Goal: Task Accomplishment & Management: Complete application form

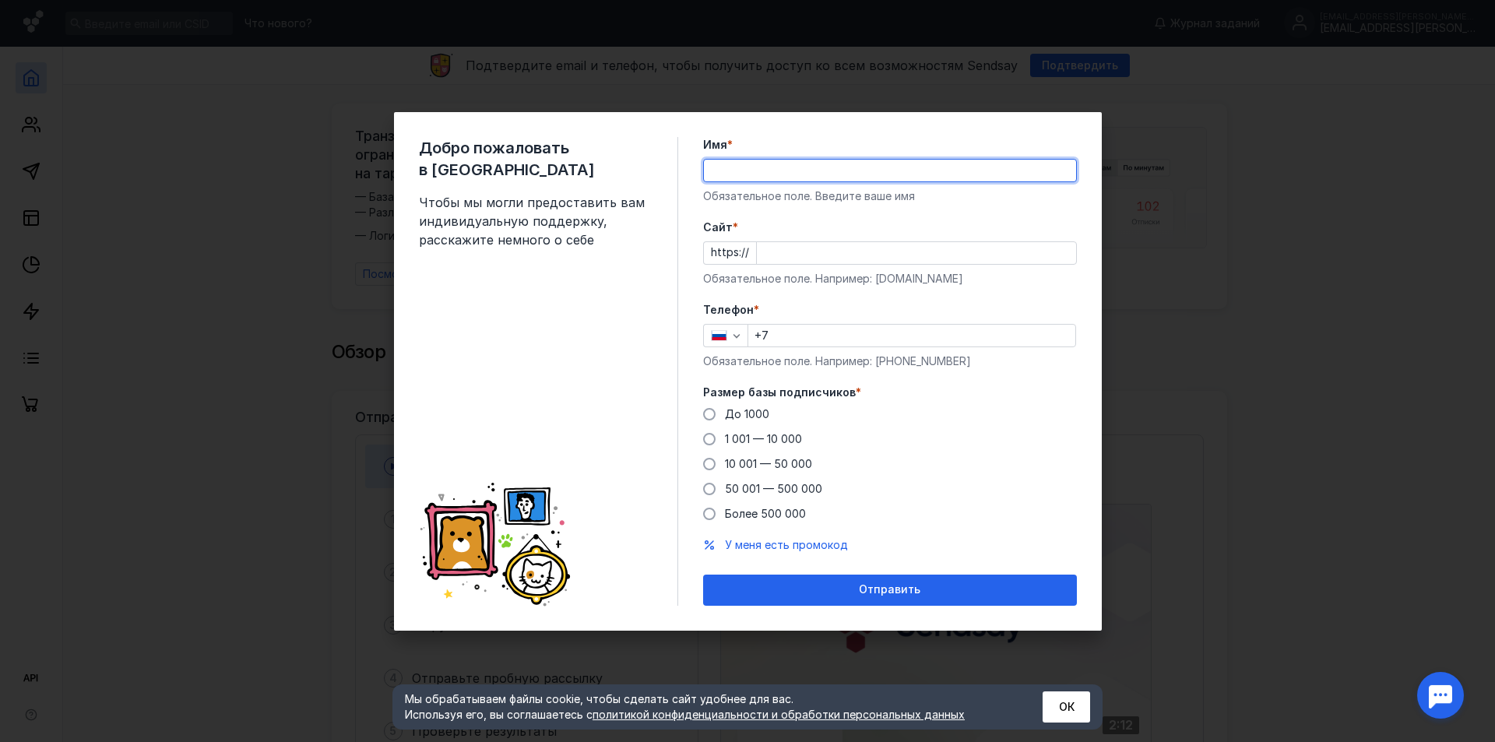
click at [770, 168] on input "Имя *" at bounding box center [890, 171] width 372 height 22
type input "[PERSON_NAME]"
click at [798, 263] on input "Cайт *" at bounding box center [916, 253] width 319 height 22
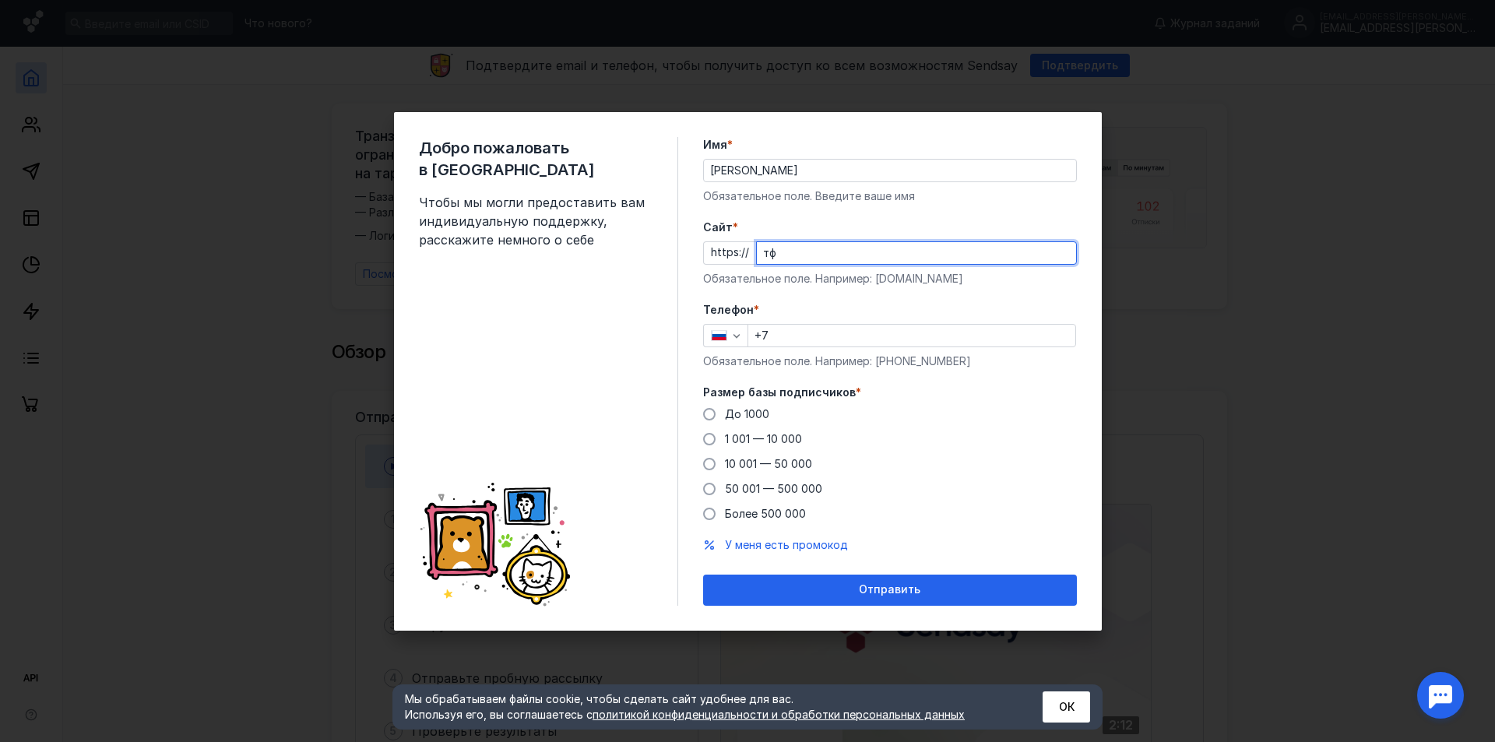
type input "т"
type input "[DOMAIN_NAME]"
click at [832, 332] on input "+7" at bounding box center [911, 336] width 327 height 22
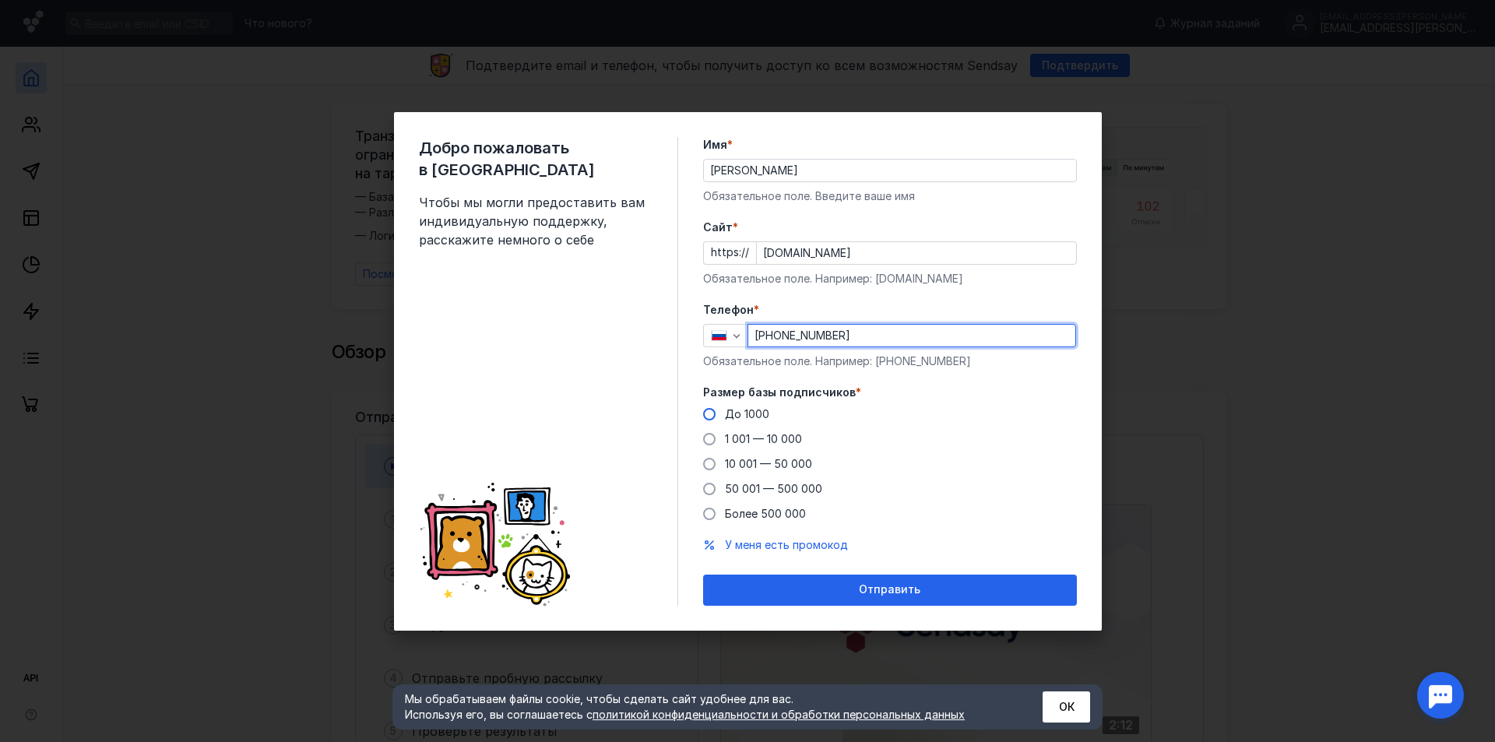
type input "[PHONE_NUMBER]"
click at [711, 410] on span at bounding box center [709, 414] width 12 height 12
click at [0, 0] on input "До 1000" at bounding box center [0, 0] width 0 height 0
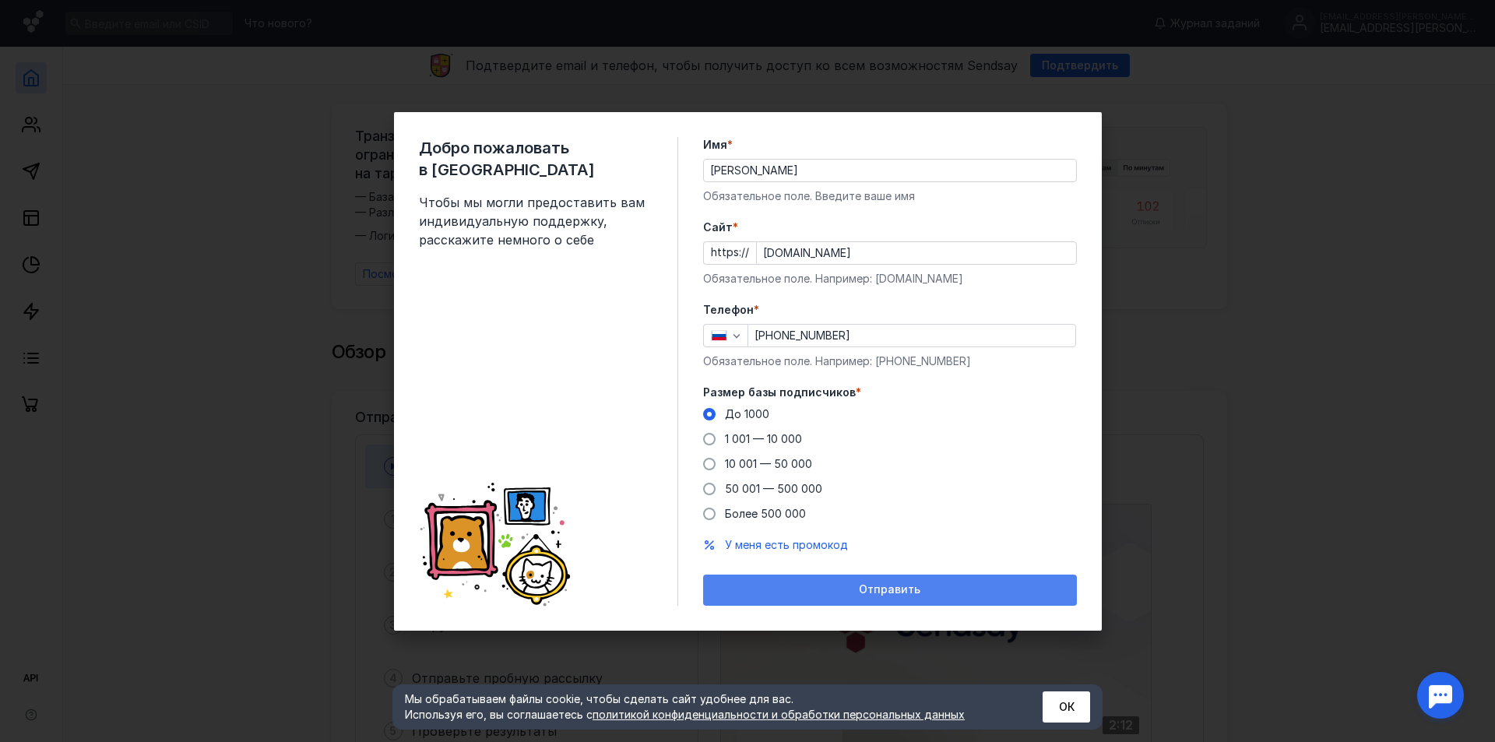
click at [852, 590] on div "Отправить" at bounding box center [890, 589] width 358 height 13
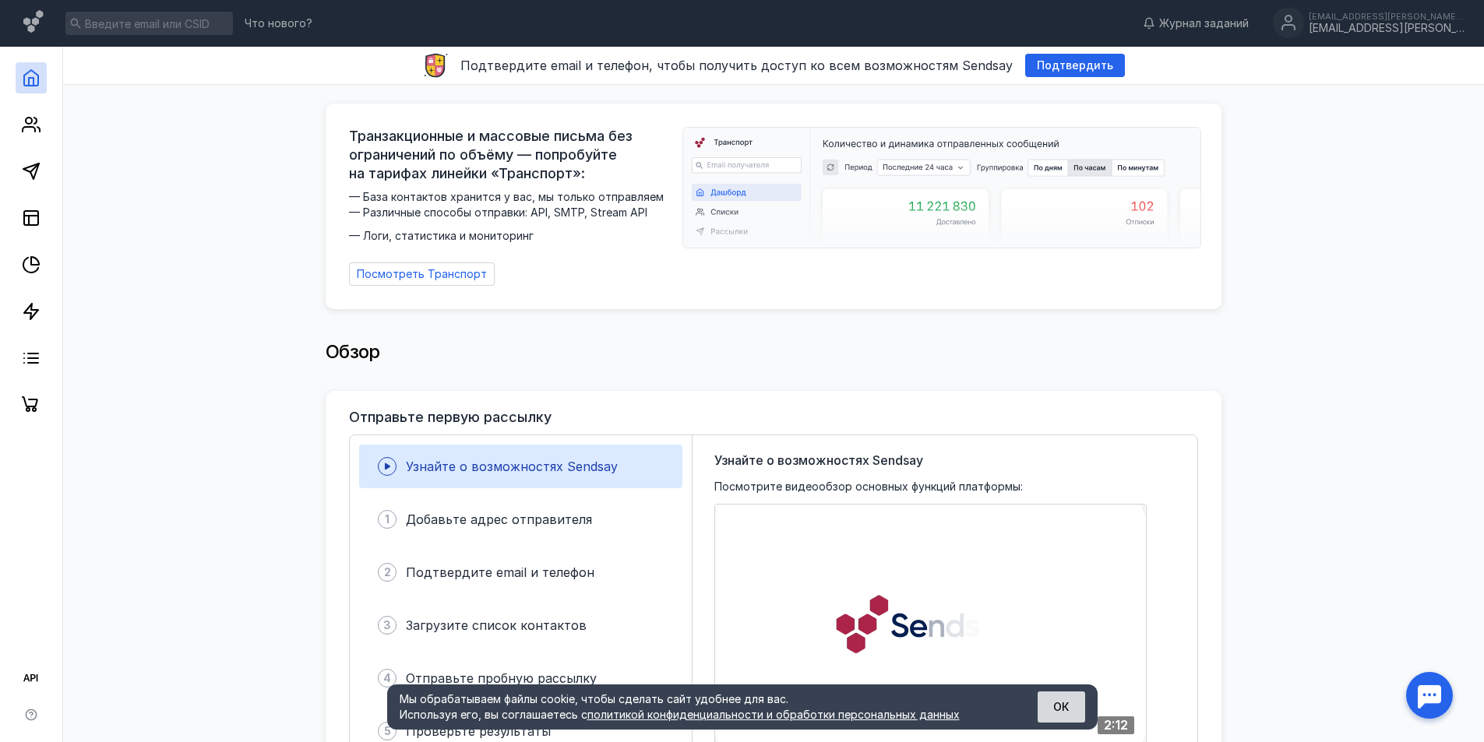
click at [1059, 701] on button "ОК" at bounding box center [1061, 707] width 48 height 31
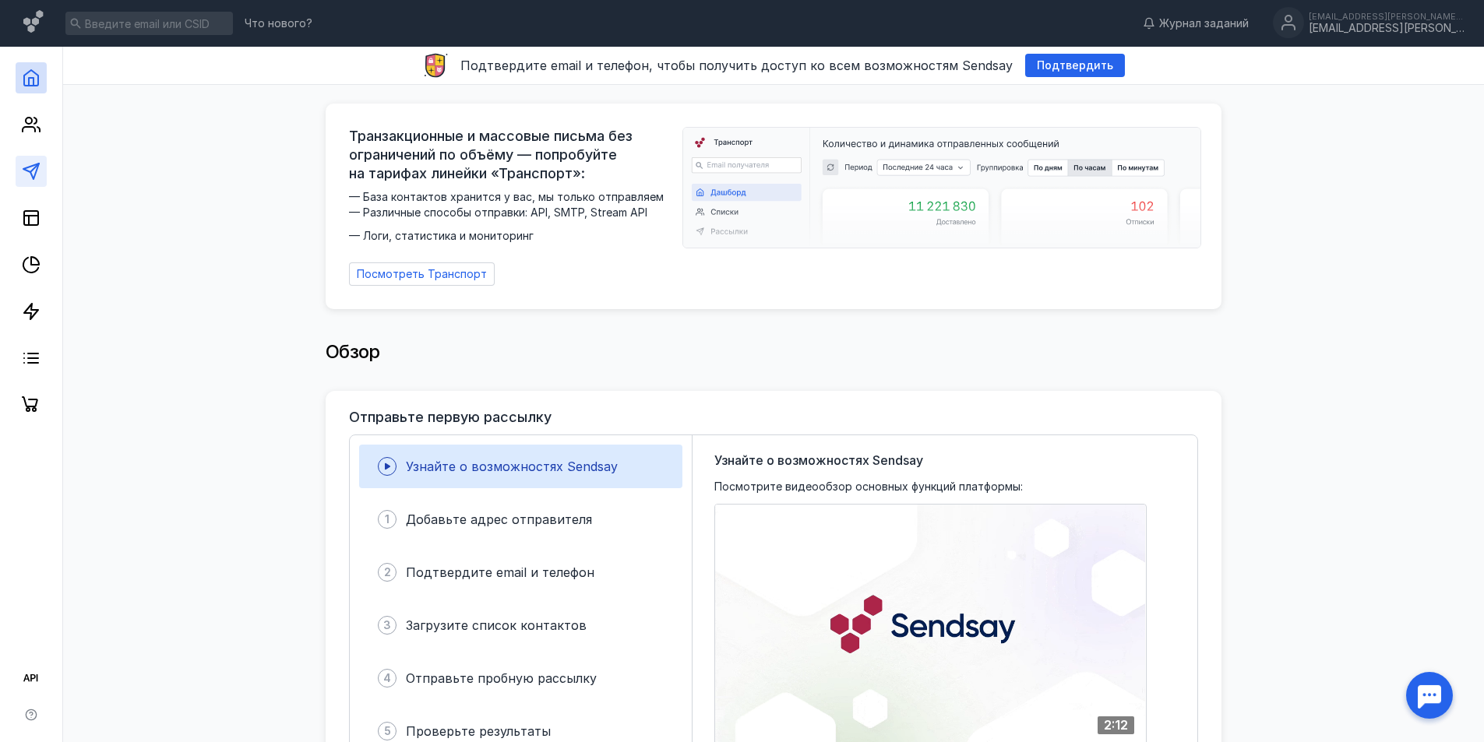
click at [42, 170] on link at bounding box center [31, 171] width 31 height 31
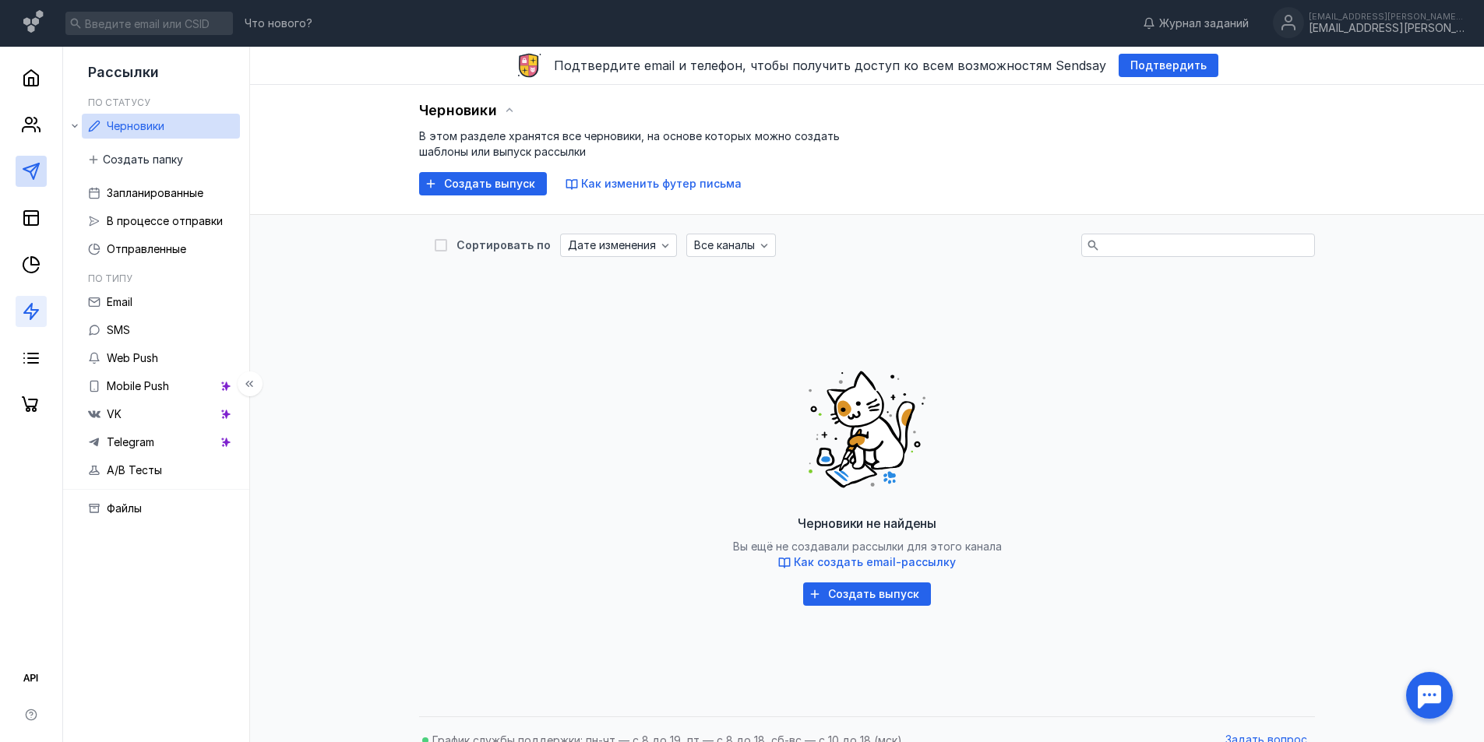
click at [18, 317] on link at bounding box center [31, 311] width 31 height 31
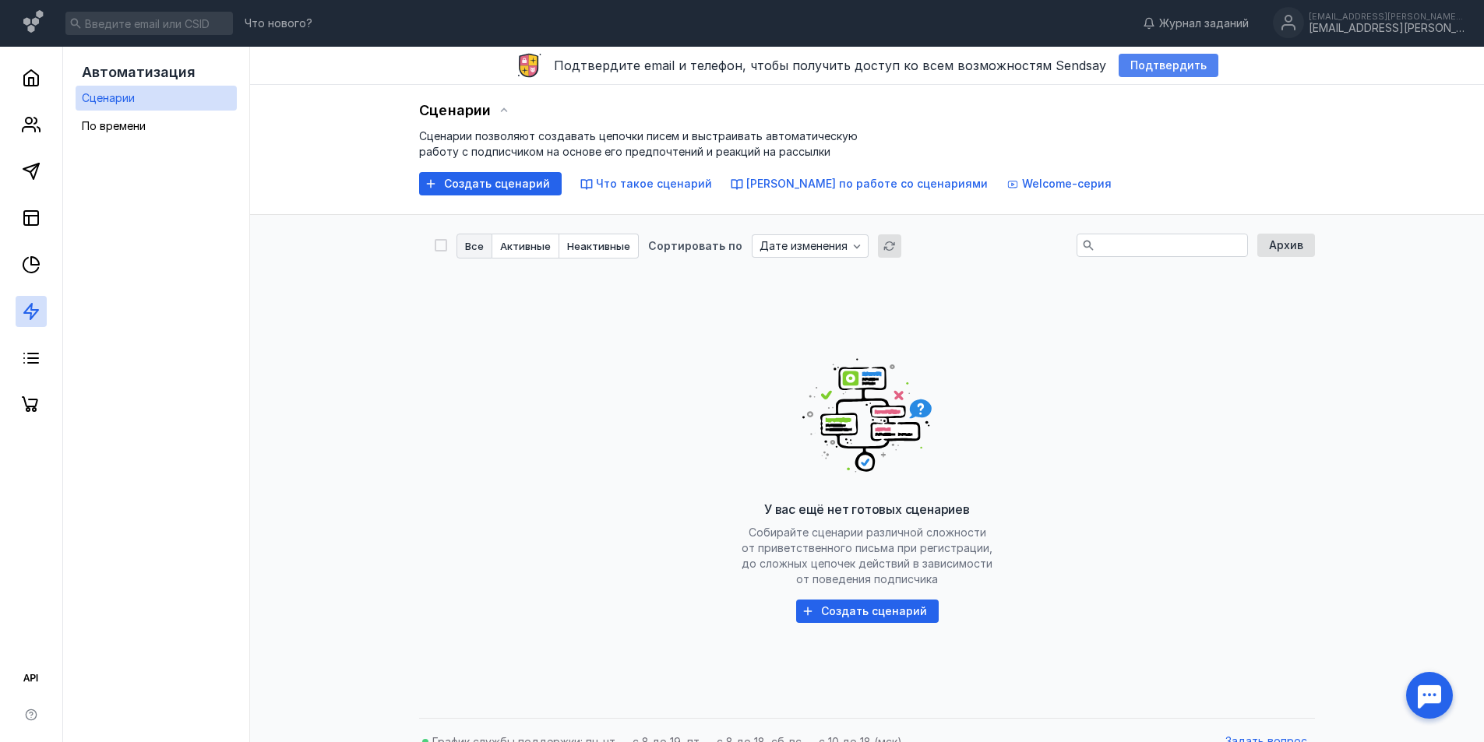
click at [1151, 59] on span "Подтвердить" at bounding box center [1168, 65] width 76 height 13
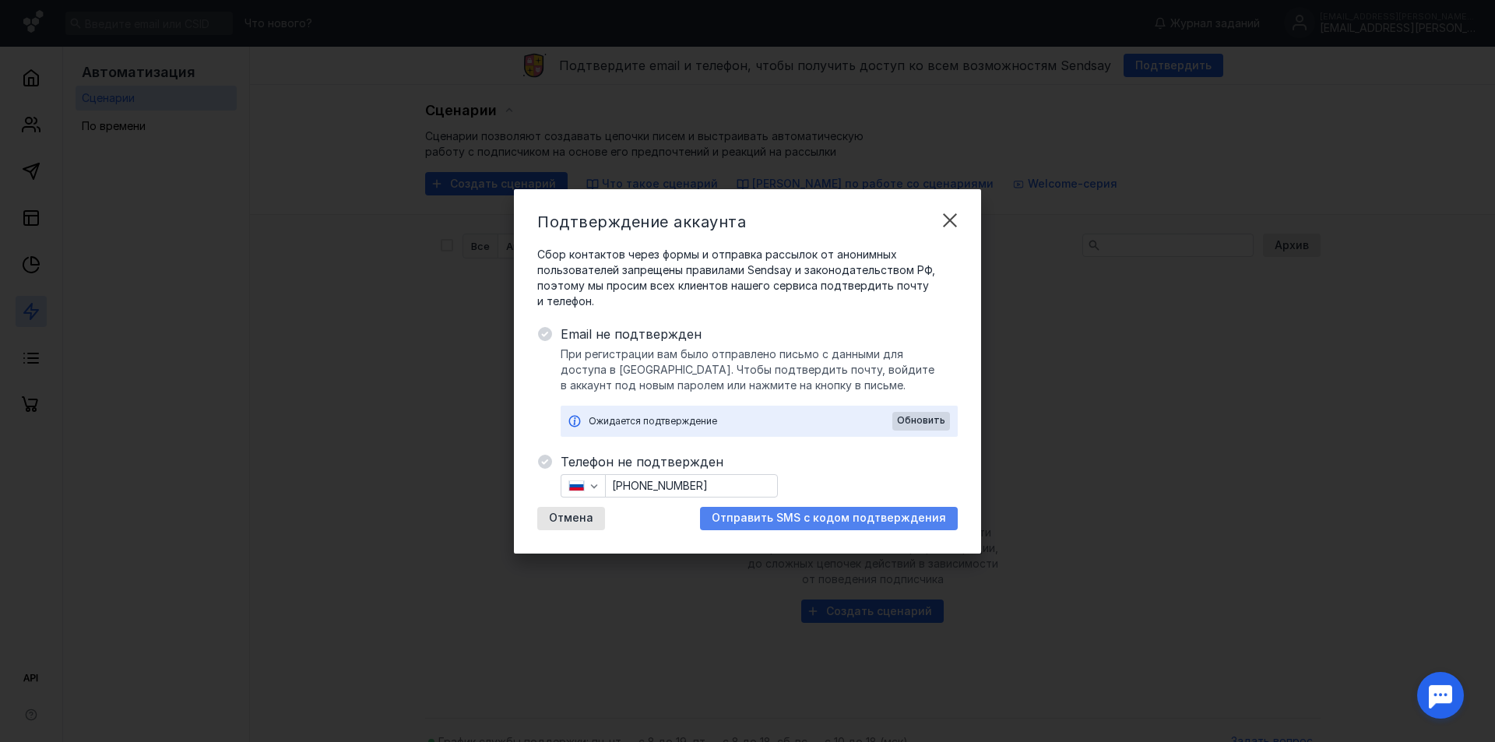
click at [834, 516] on span "Отправить SMS с кодом подтверждения" at bounding box center [829, 518] width 234 height 13
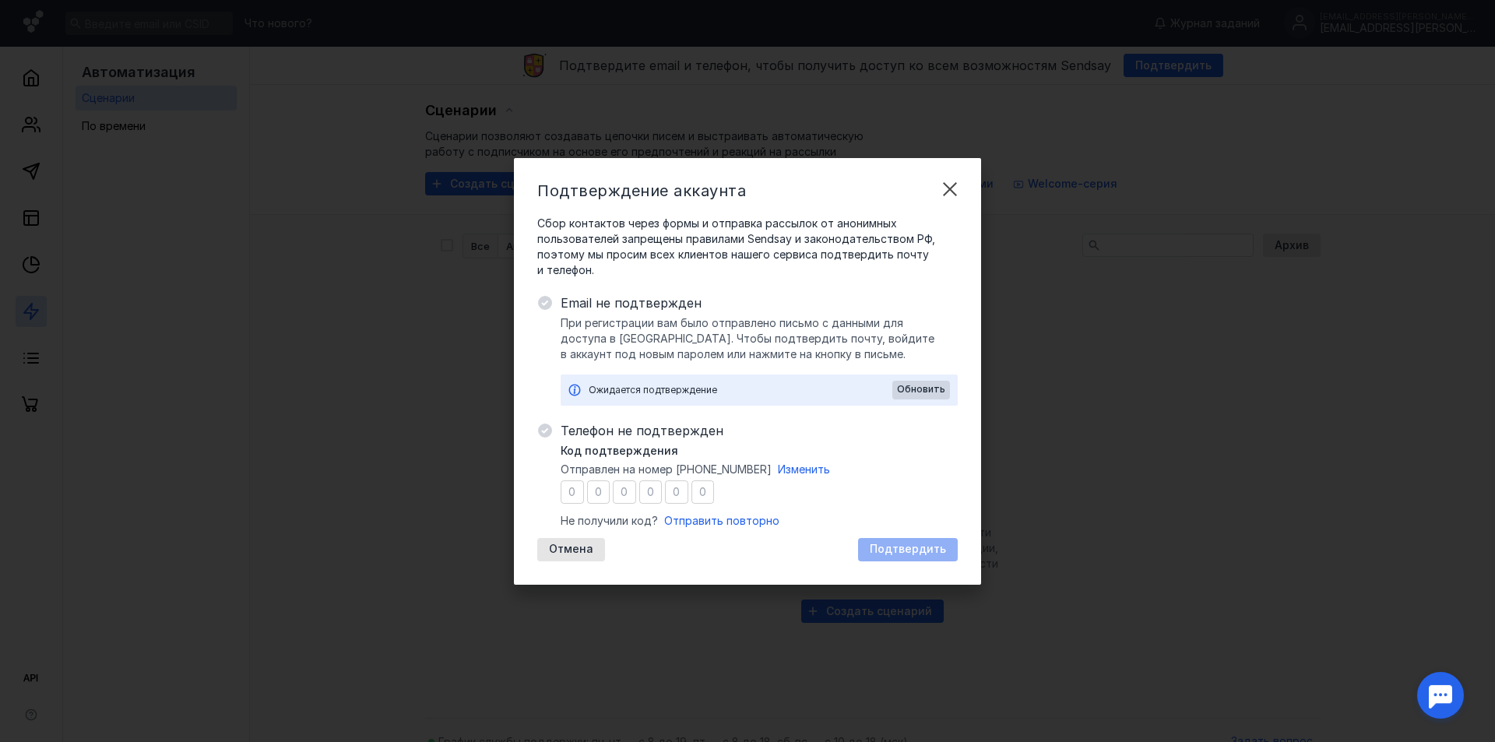
type input "1"
type input "3"
type input "5"
type input "6"
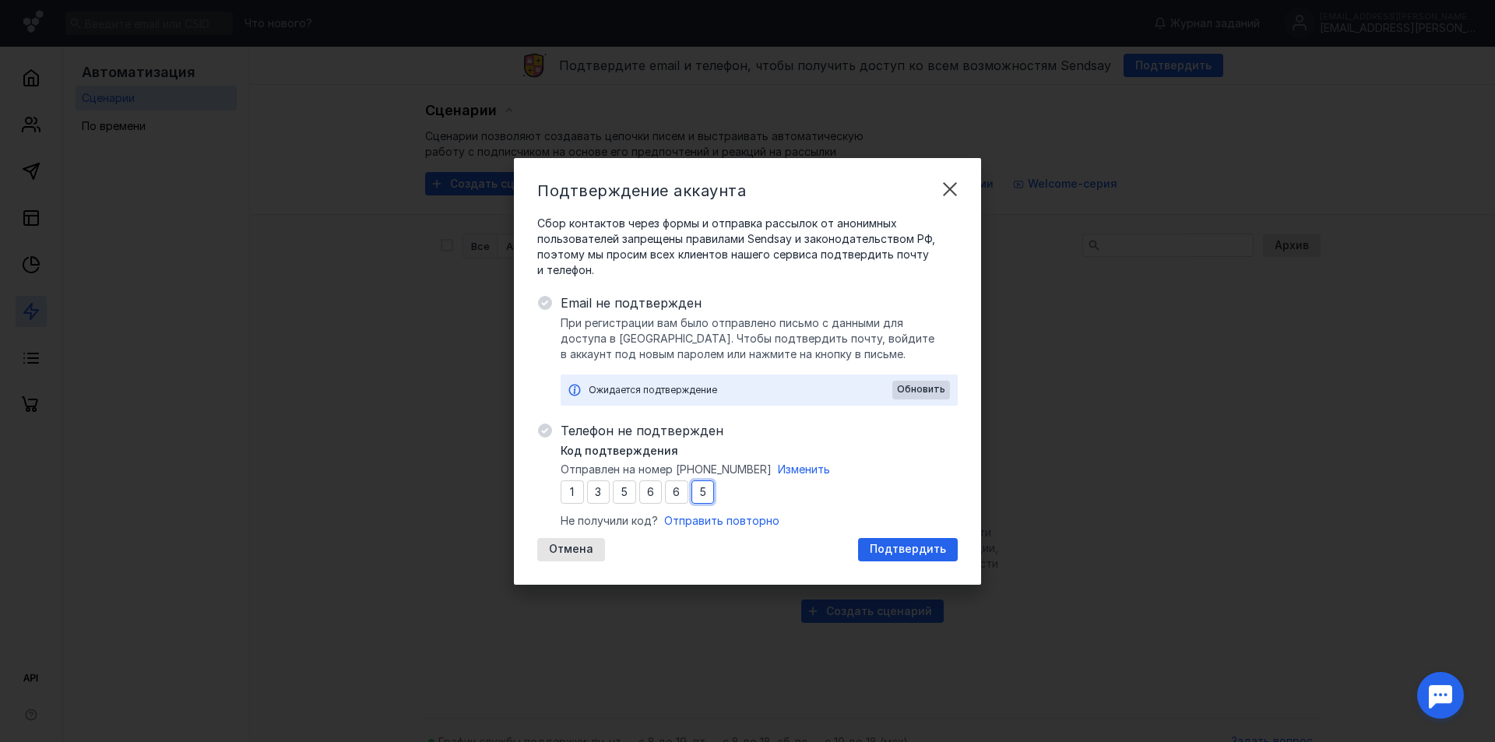
type input "5"
click at [853, 449] on div "Код подтверждения Отправлен на номер [PHONE_NUMBER] Изменить 1 3 5 6 6 5 Не пол…" at bounding box center [759, 486] width 397 height 86
click at [881, 555] on span "Подтвердить" at bounding box center [908, 549] width 76 height 13
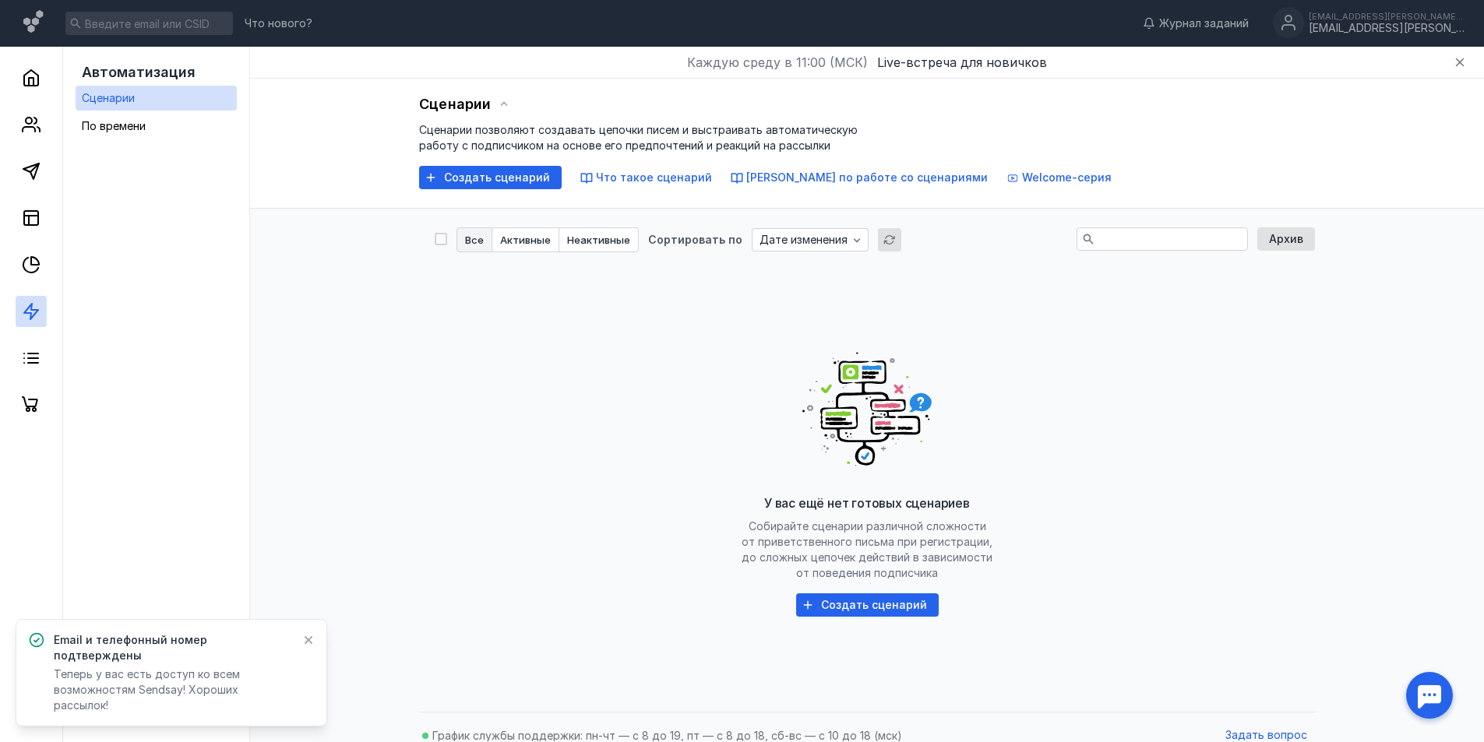
click at [306, 646] on icon at bounding box center [308, 640] width 11 height 12
click at [1462, 62] on icon "button" at bounding box center [1459, 62] width 12 height 12
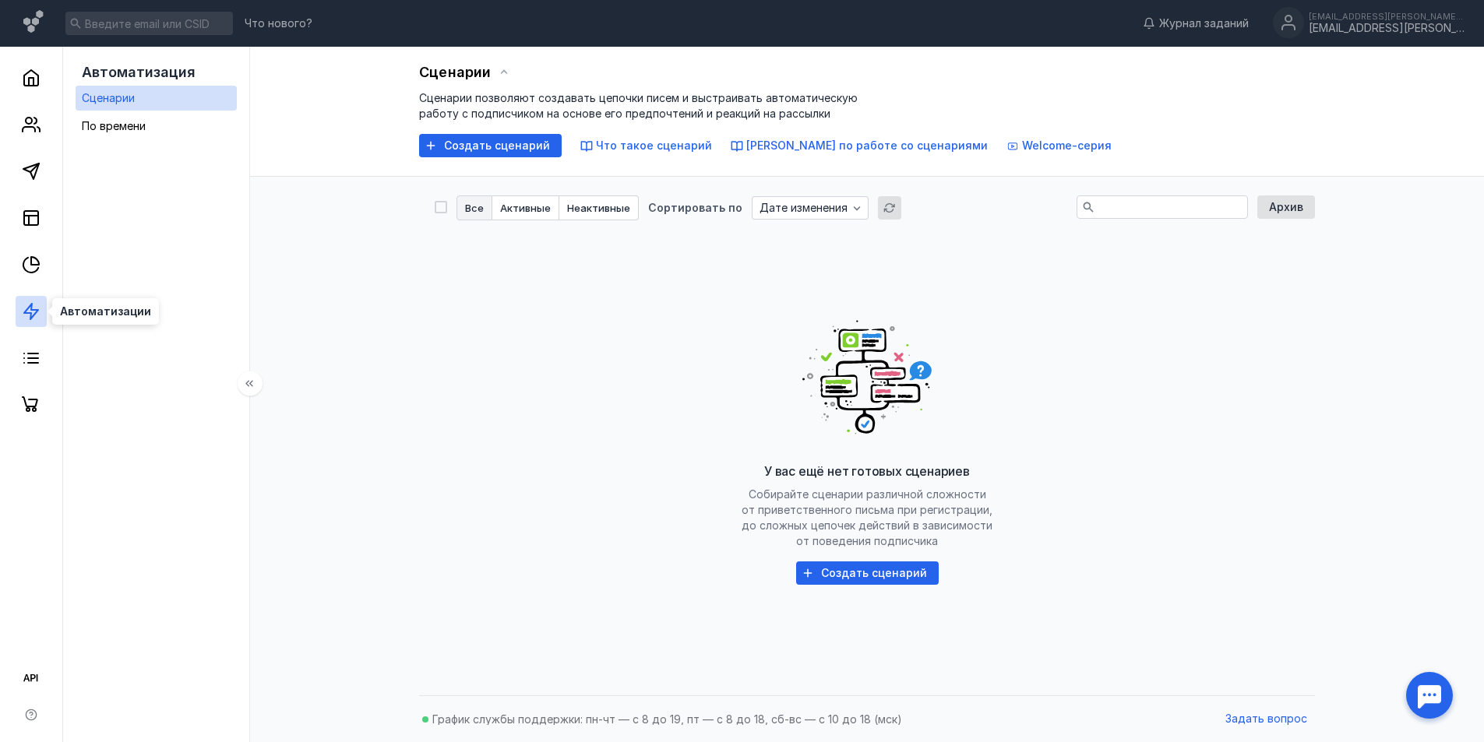
click at [33, 313] on icon at bounding box center [31, 311] width 19 height 19
click at [32, 220] on icon at bounding box center [31, 218] width 19 height 19
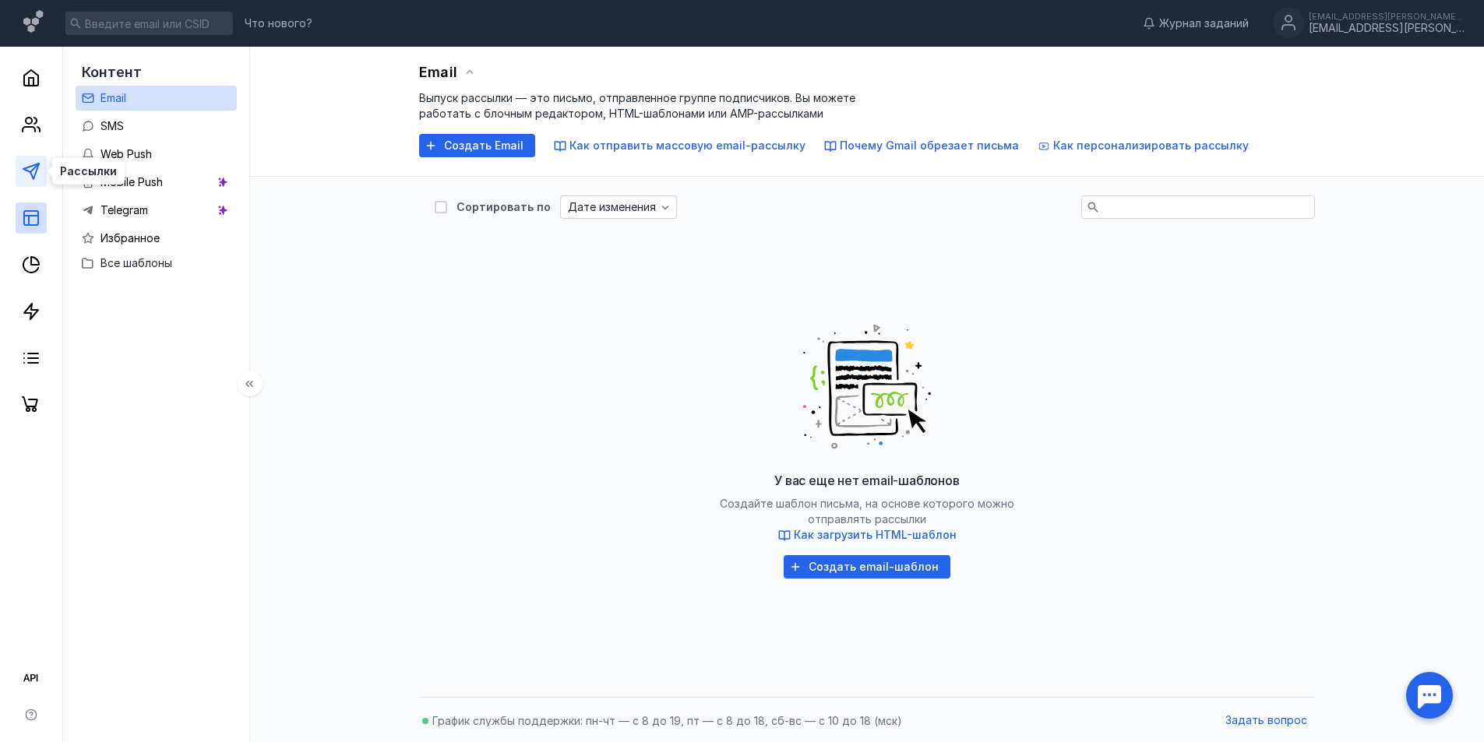
click at [30, 168] on icon at bounding box center [31, 171] width 19 height 19
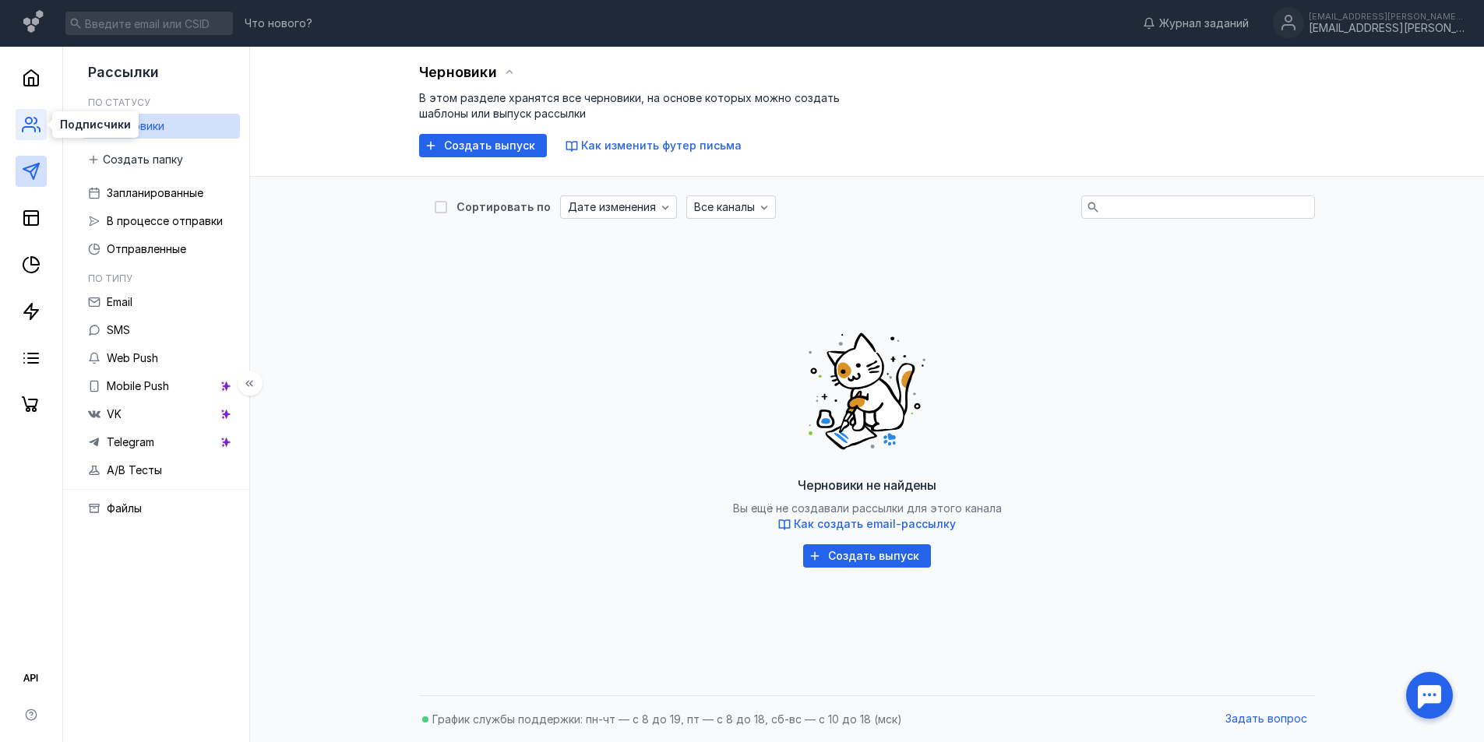
click at [32, 129] on icon at bounding box center [31, 124] width 19 height 19
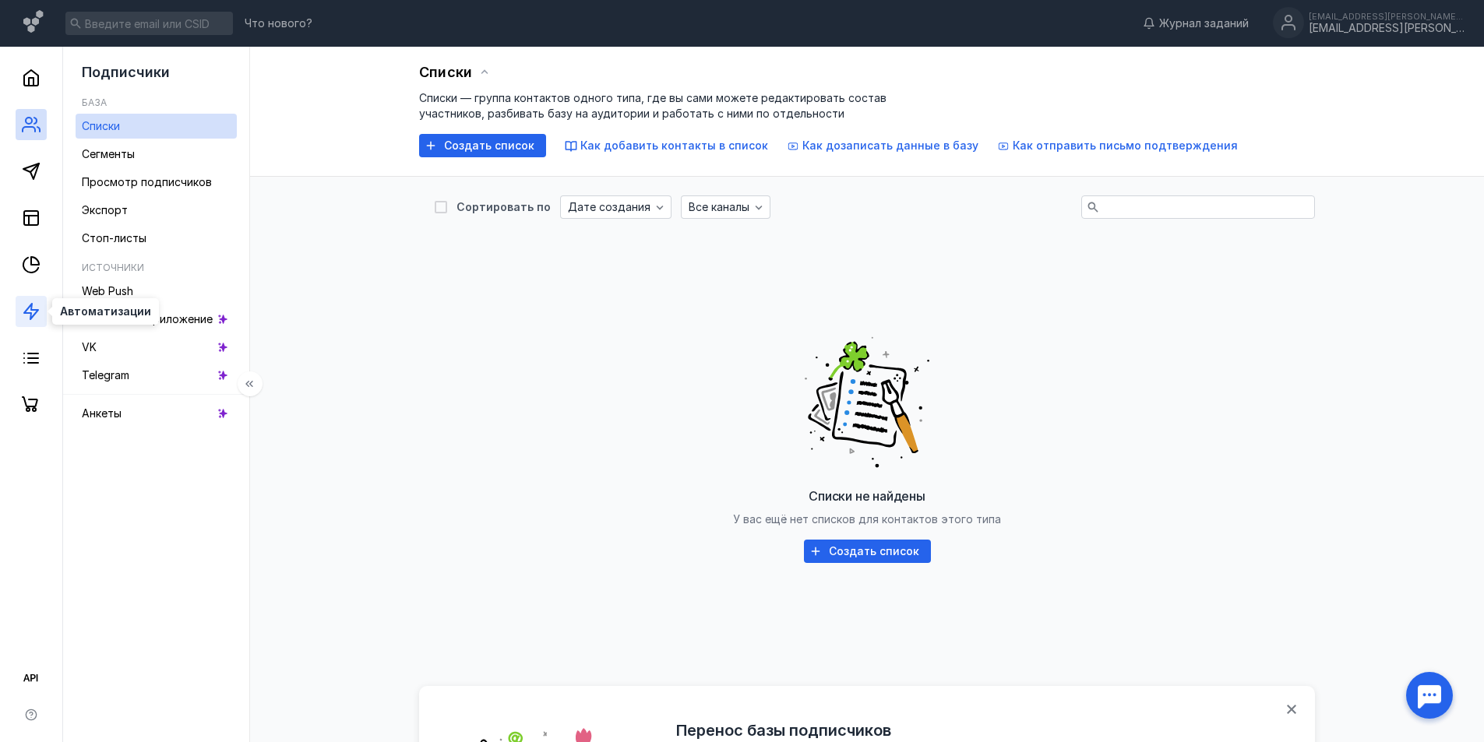
click at [23, 304] on icon at bounding box center [31, 311] width 19 height 19
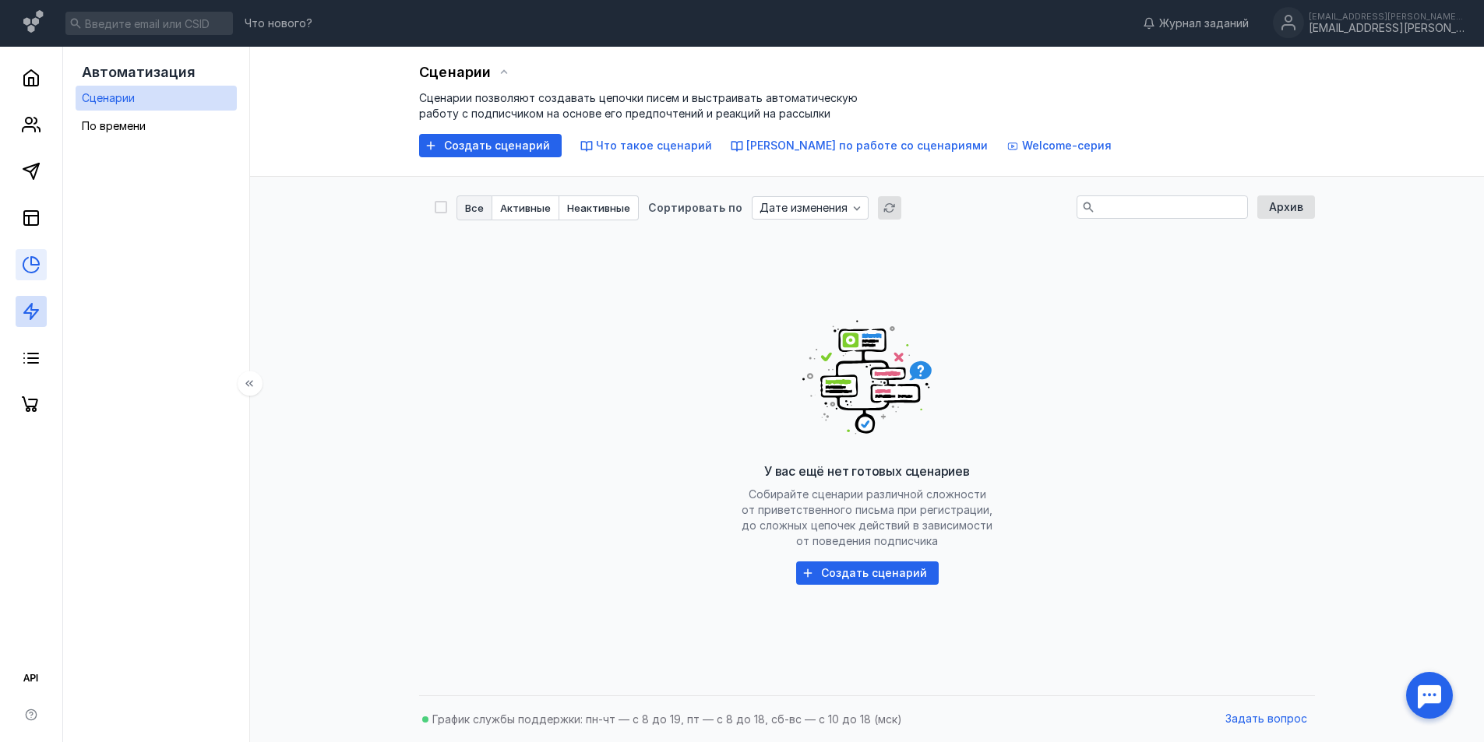
click at [33, 252] on link at bounding box center [31, 264] width 31 height 31
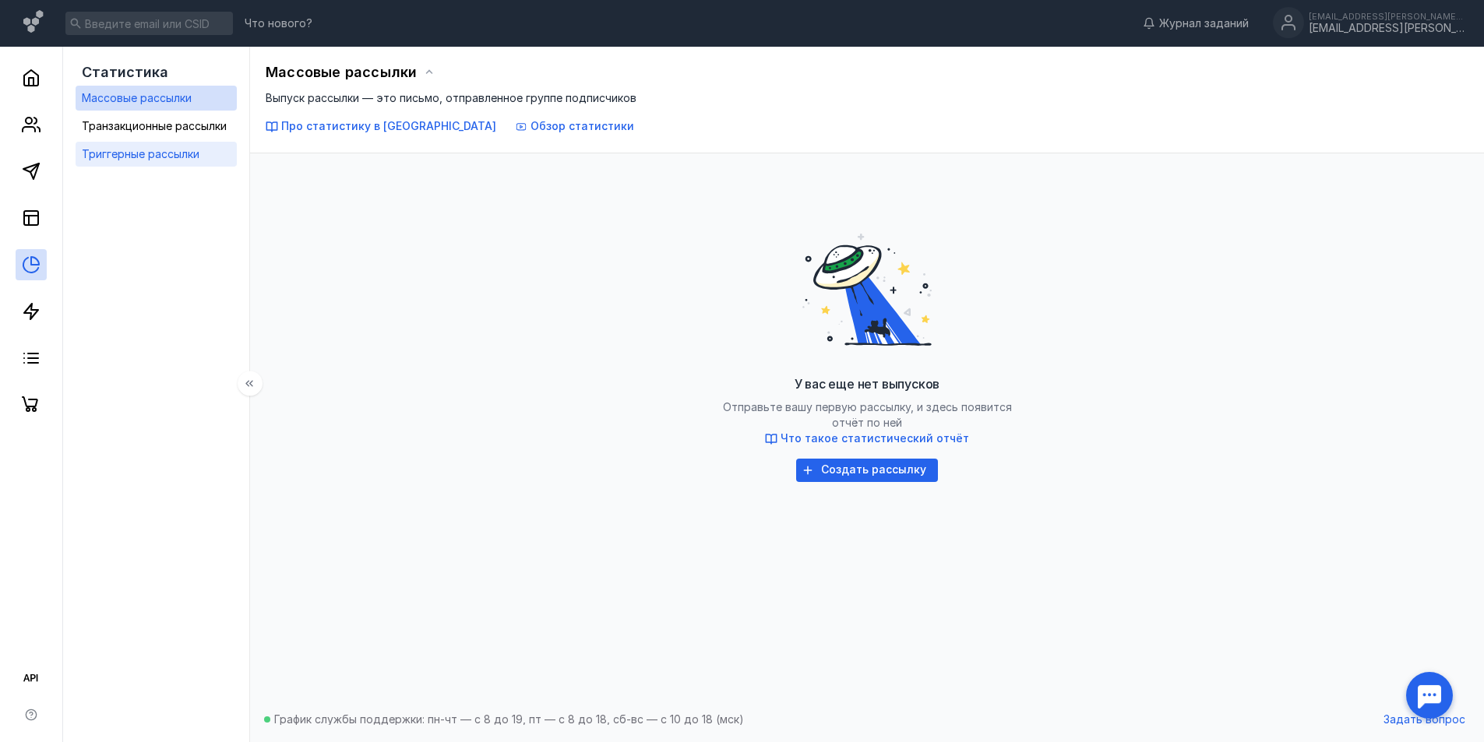
click at [121, 161] on div "Триггерные рассылки" at bounding box center [141, 154] width 118 height 19
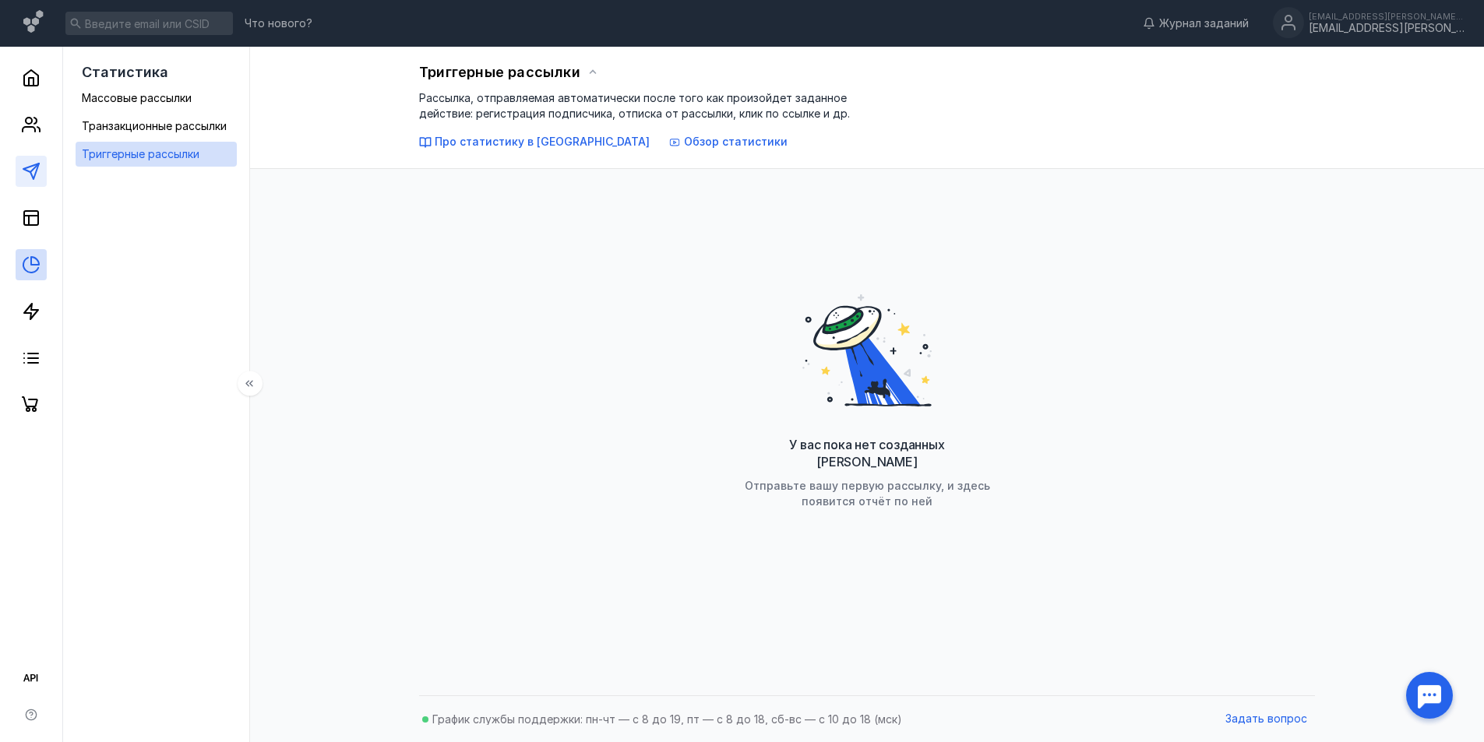
click at [31, 184] on link at bounding box center [31, 171] width 31 height 31
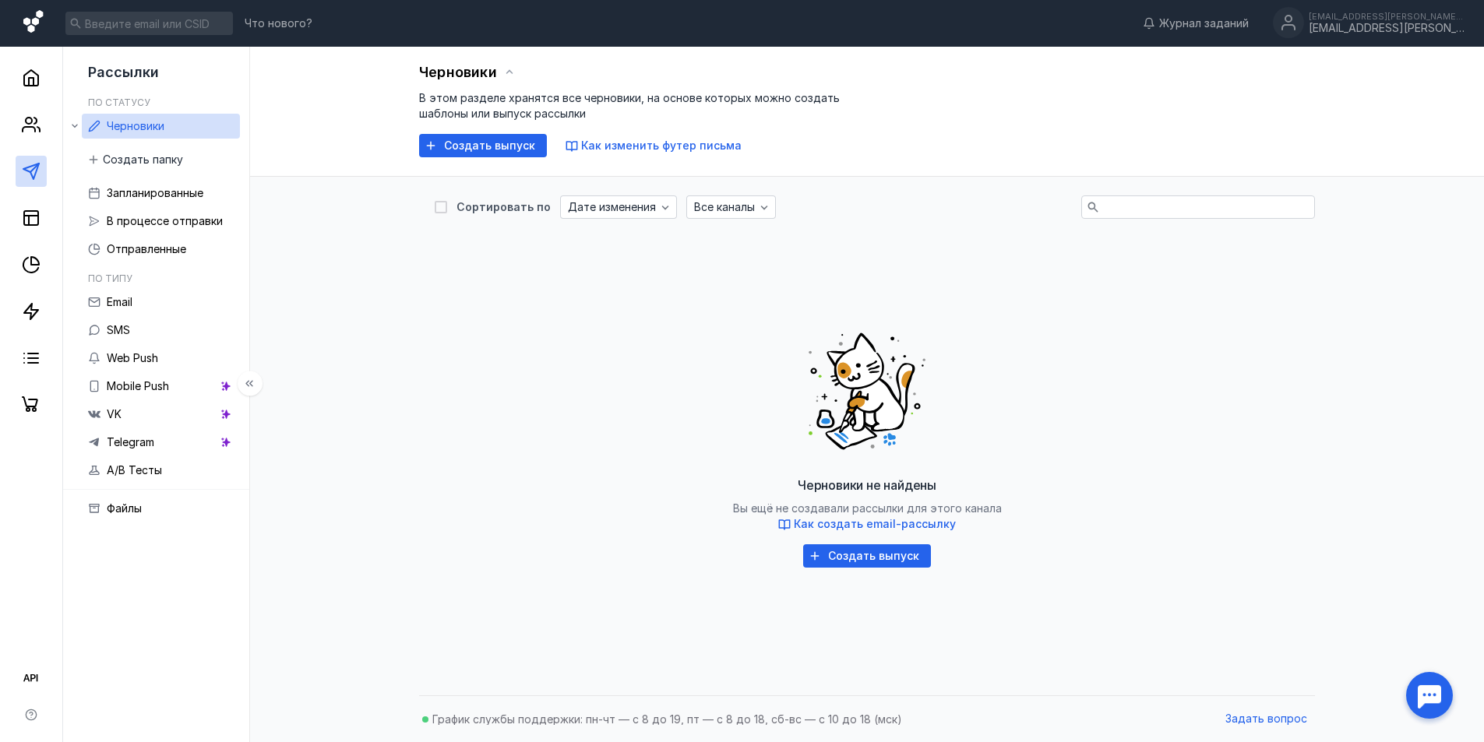
click at [27, 19] on icon at bounding box center [32, 21] width 19 height 23
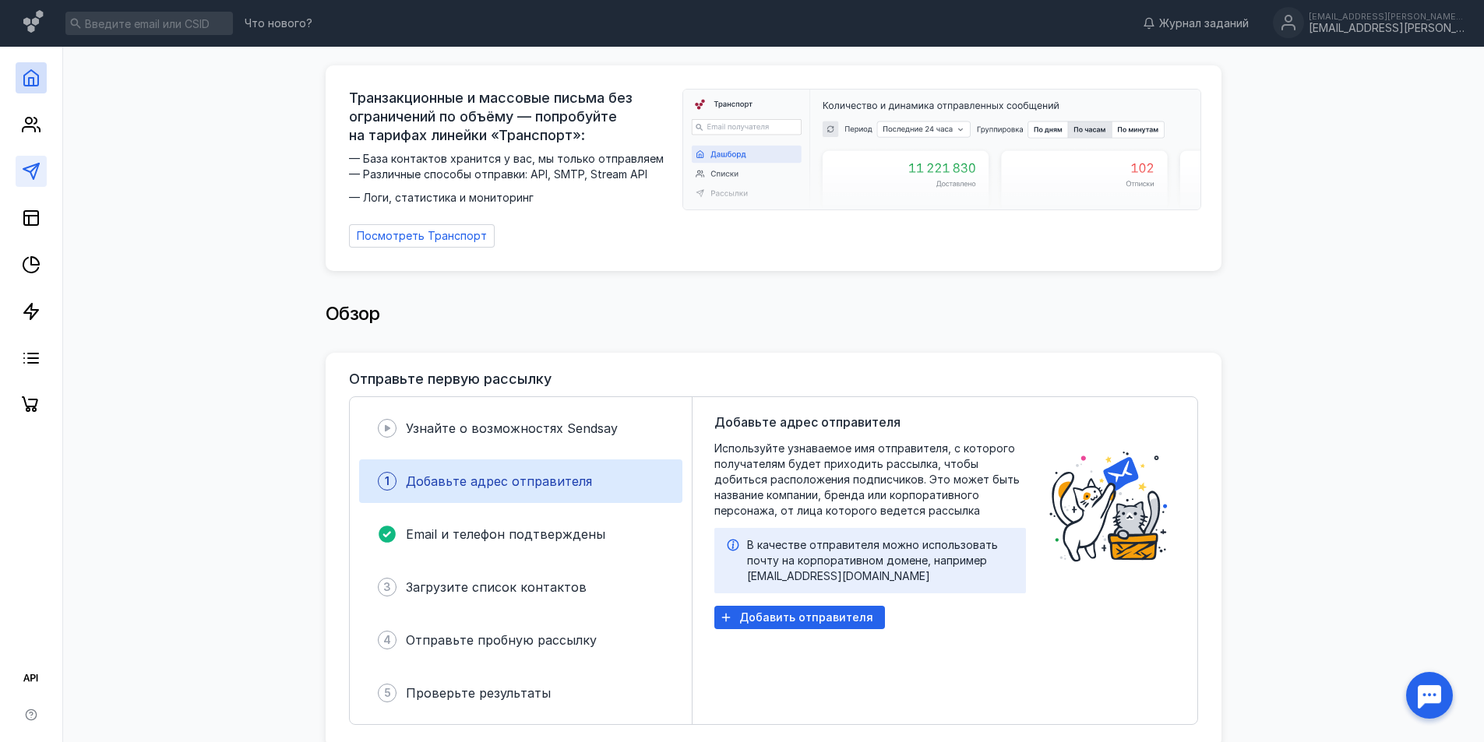
click at [28, 157] on link at bounding box center [31, 171] width 31 height 31
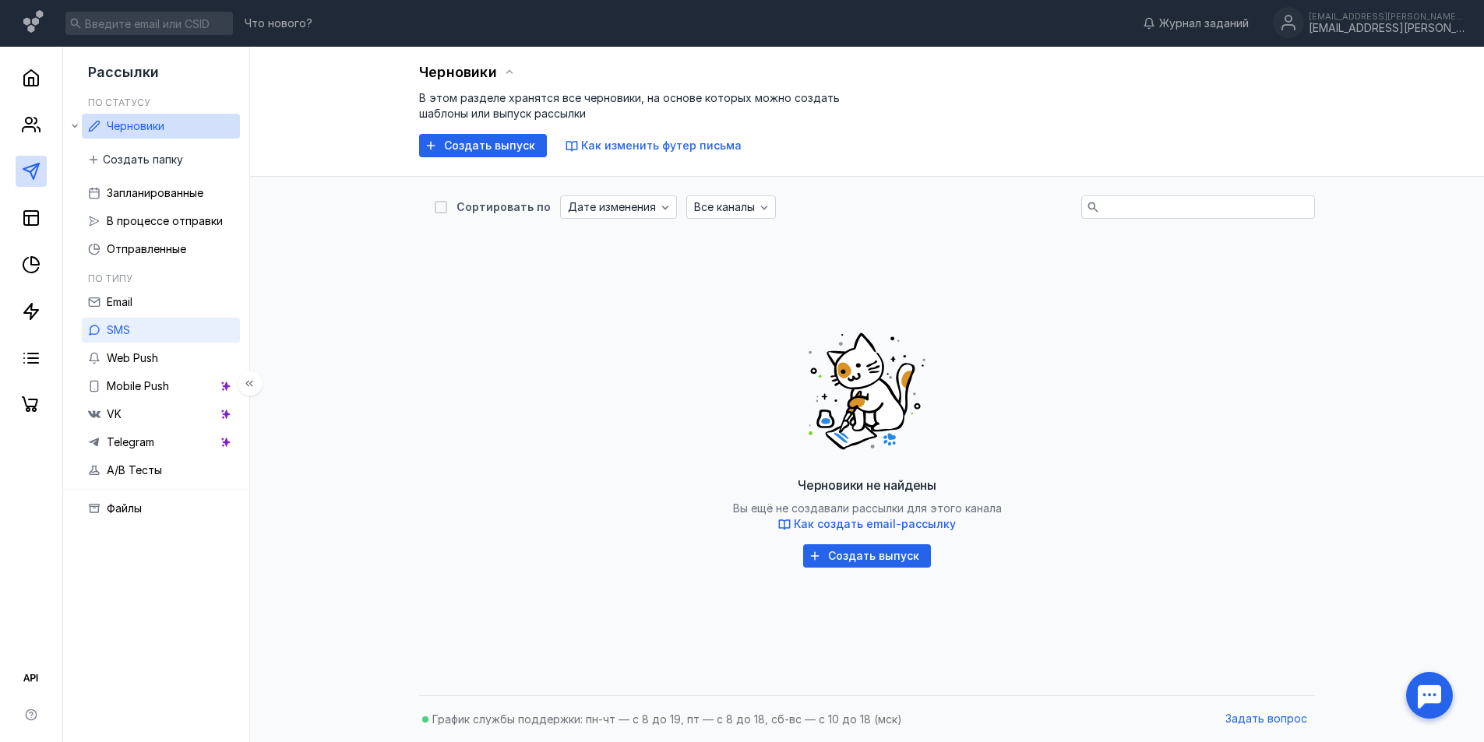
click at [139, 333] on link "SMS" at bounding box center [161, 330] width 158 height 25
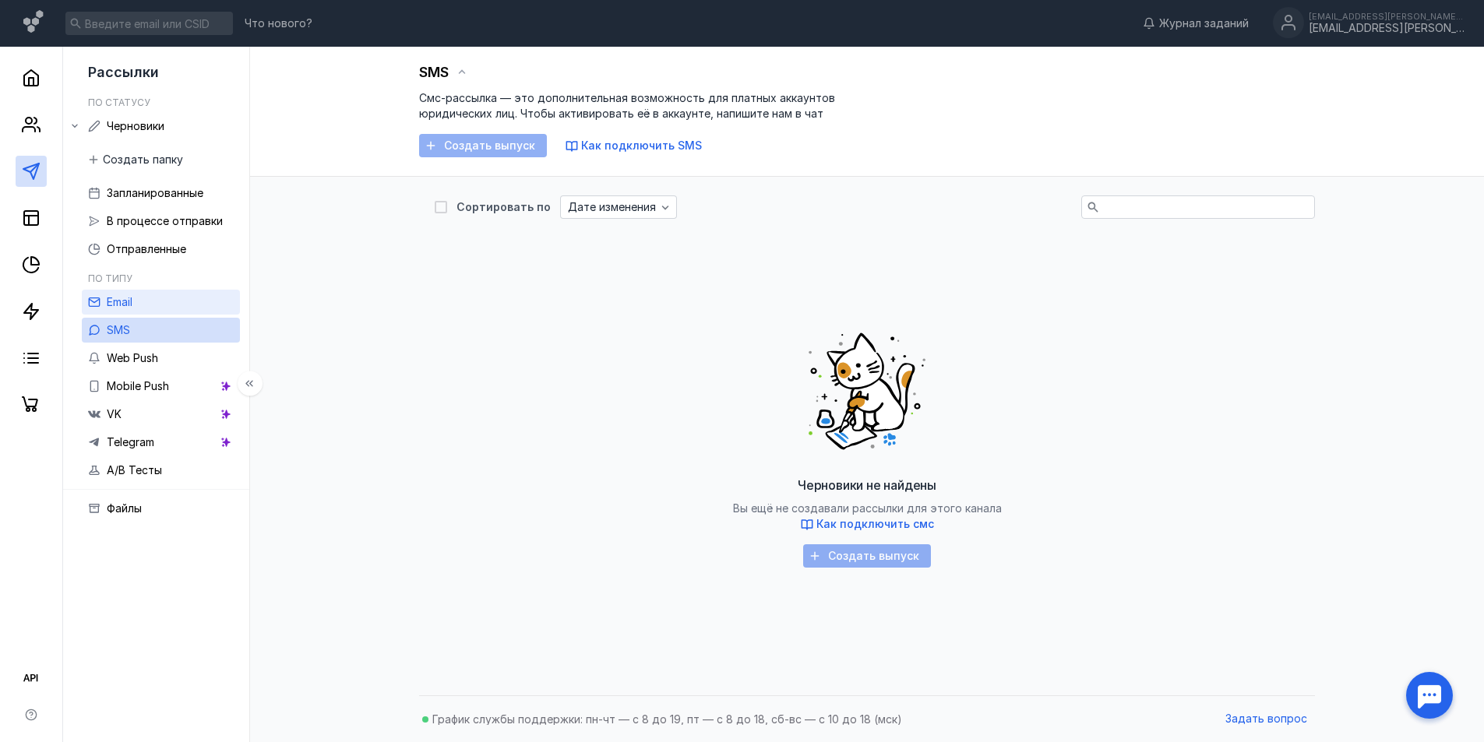
click at [132, 301] on span "Email" at bounding box center [120, 301] width 26 height 13
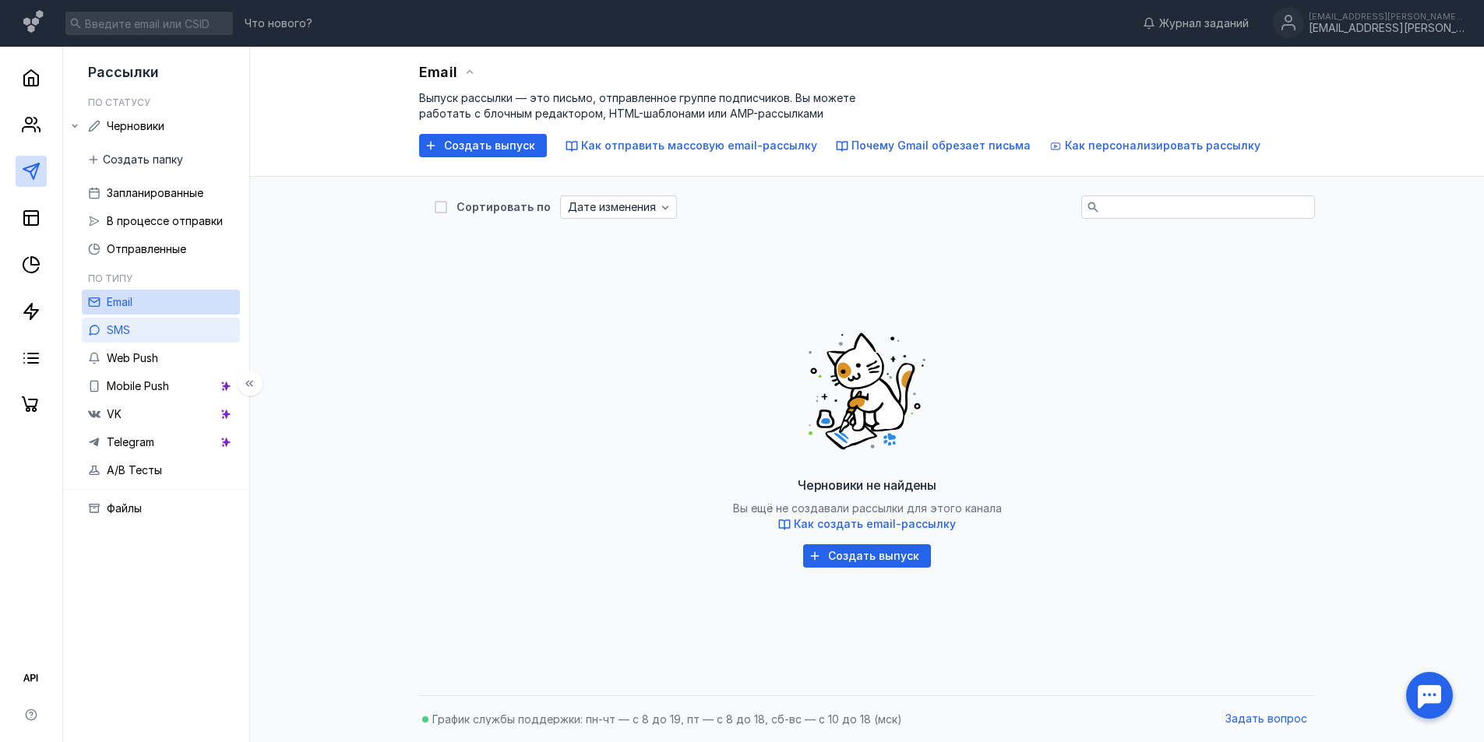
click at [128, 326] on span "SMS" at bounding box center [118, 329] width 23 height 13
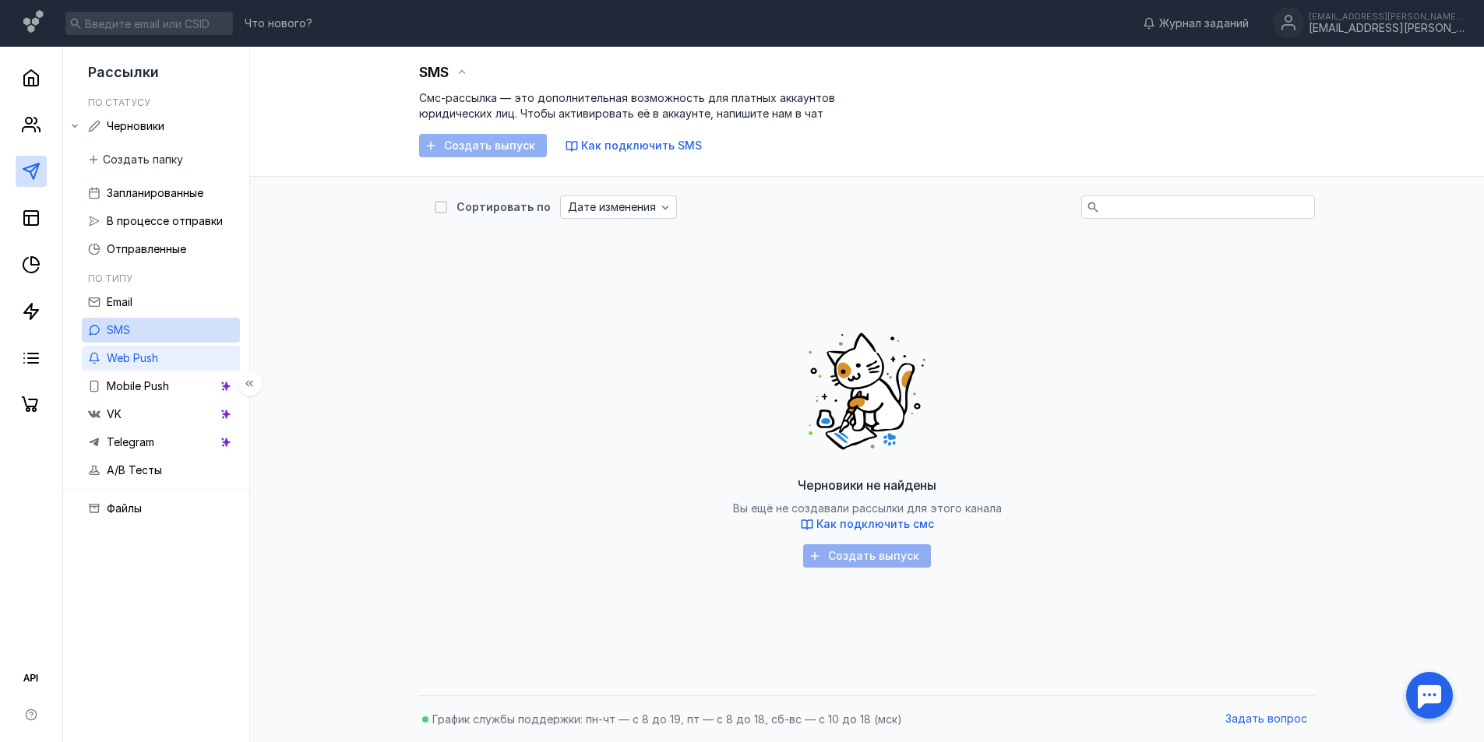
click at [130, 354] on span "Web Push" at bounding box center [132, 357] width 51 height 13
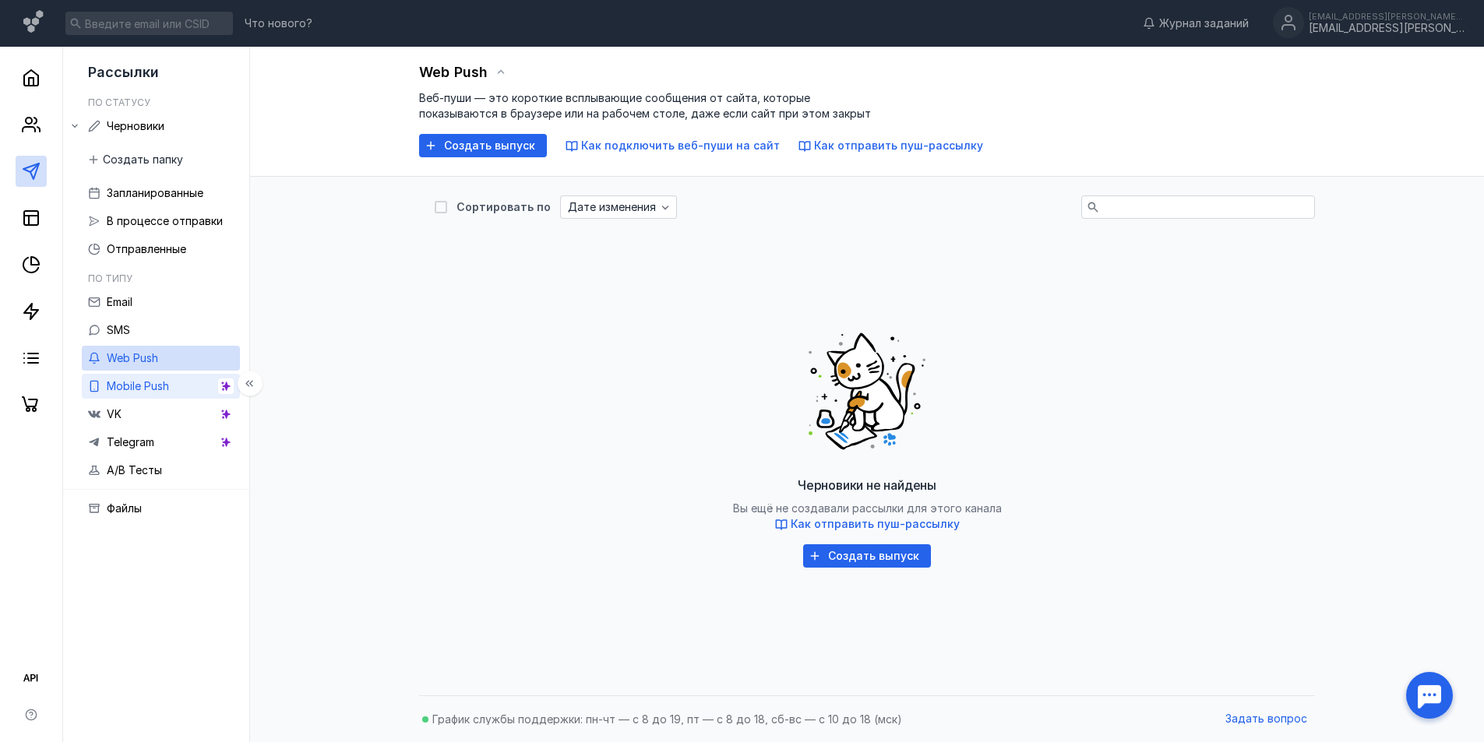
click at [135, 386] on span "Mobile Push" at bounding box center [138, 385] width 62 height 13
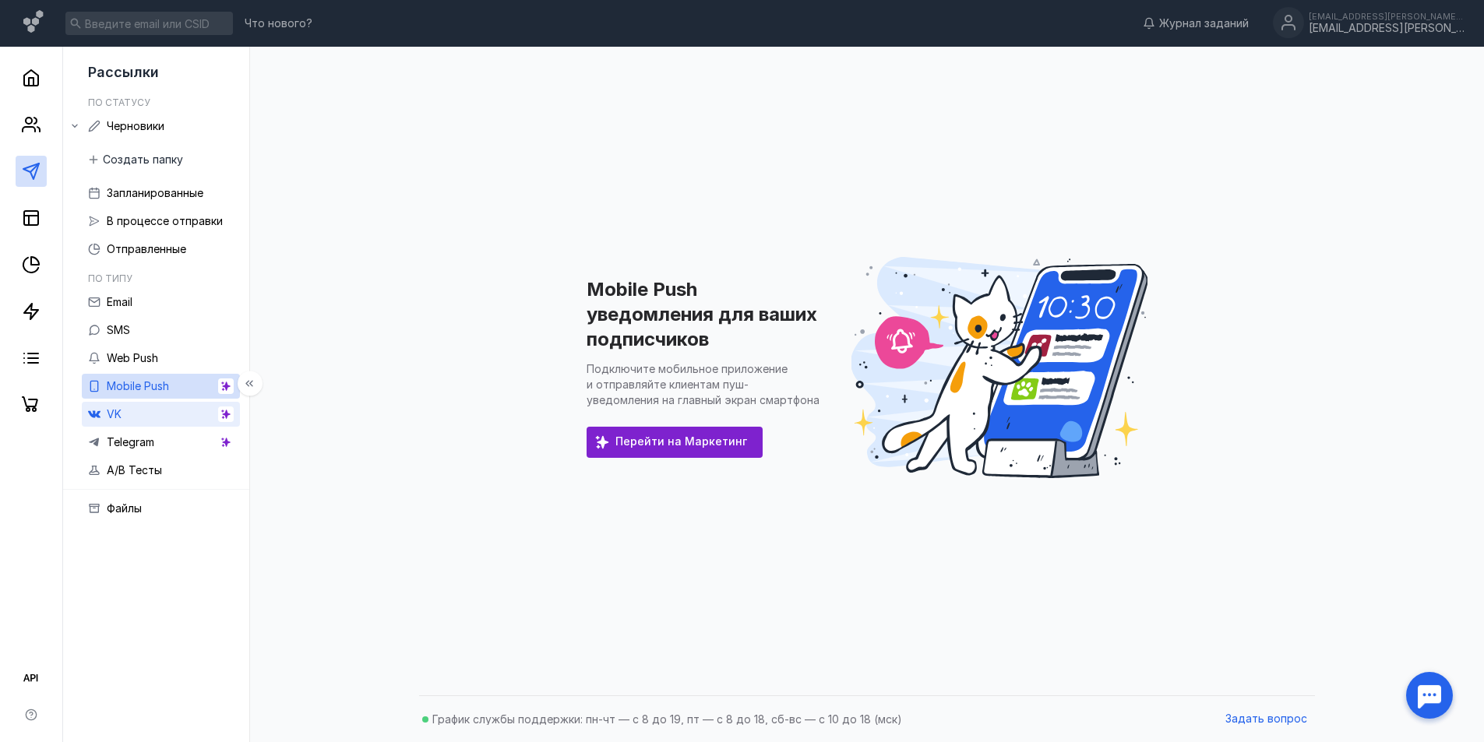
click at [130, 411] on link "VK" at bounding box center [161, 414] width 158 height 25
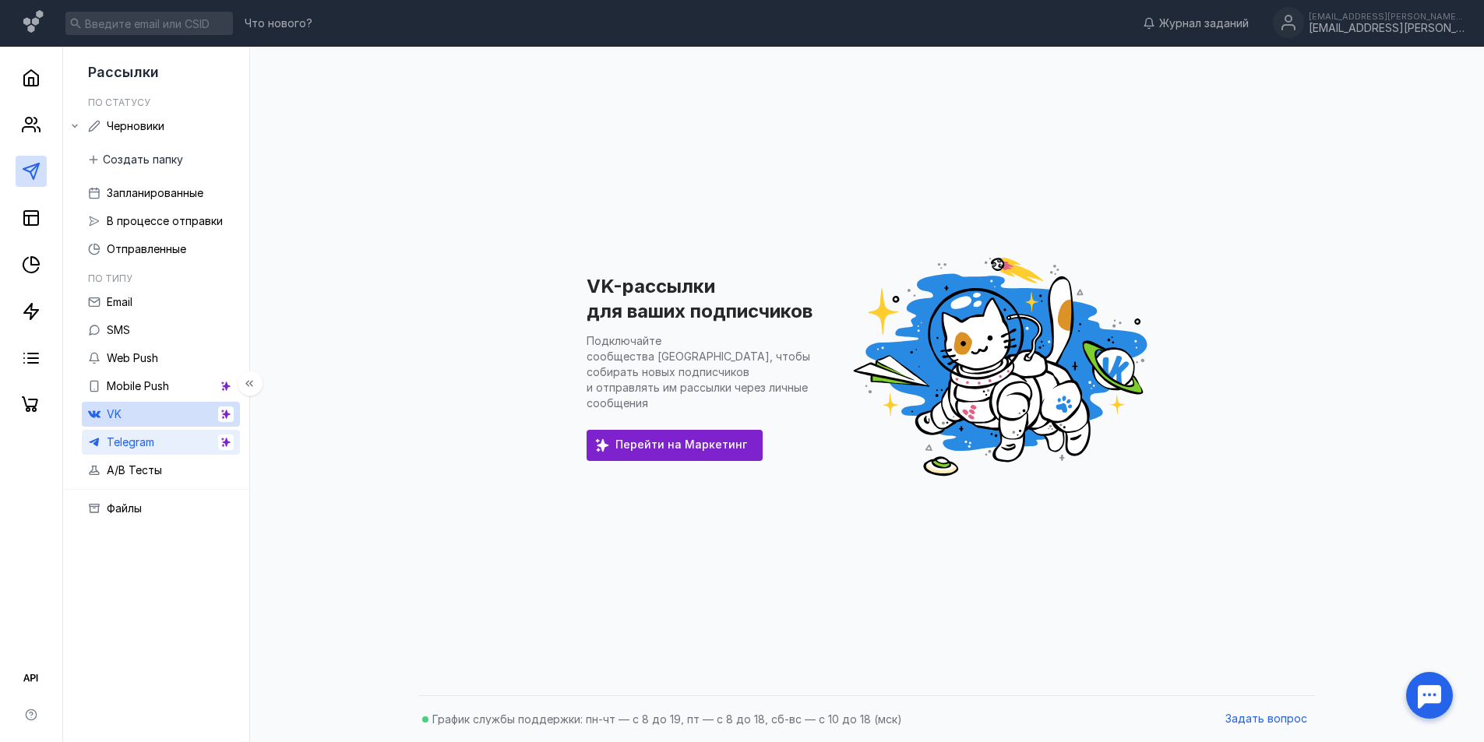
click at [137, 443] on span "Telegram" at bounding box center [131, 441] width 48 height 13
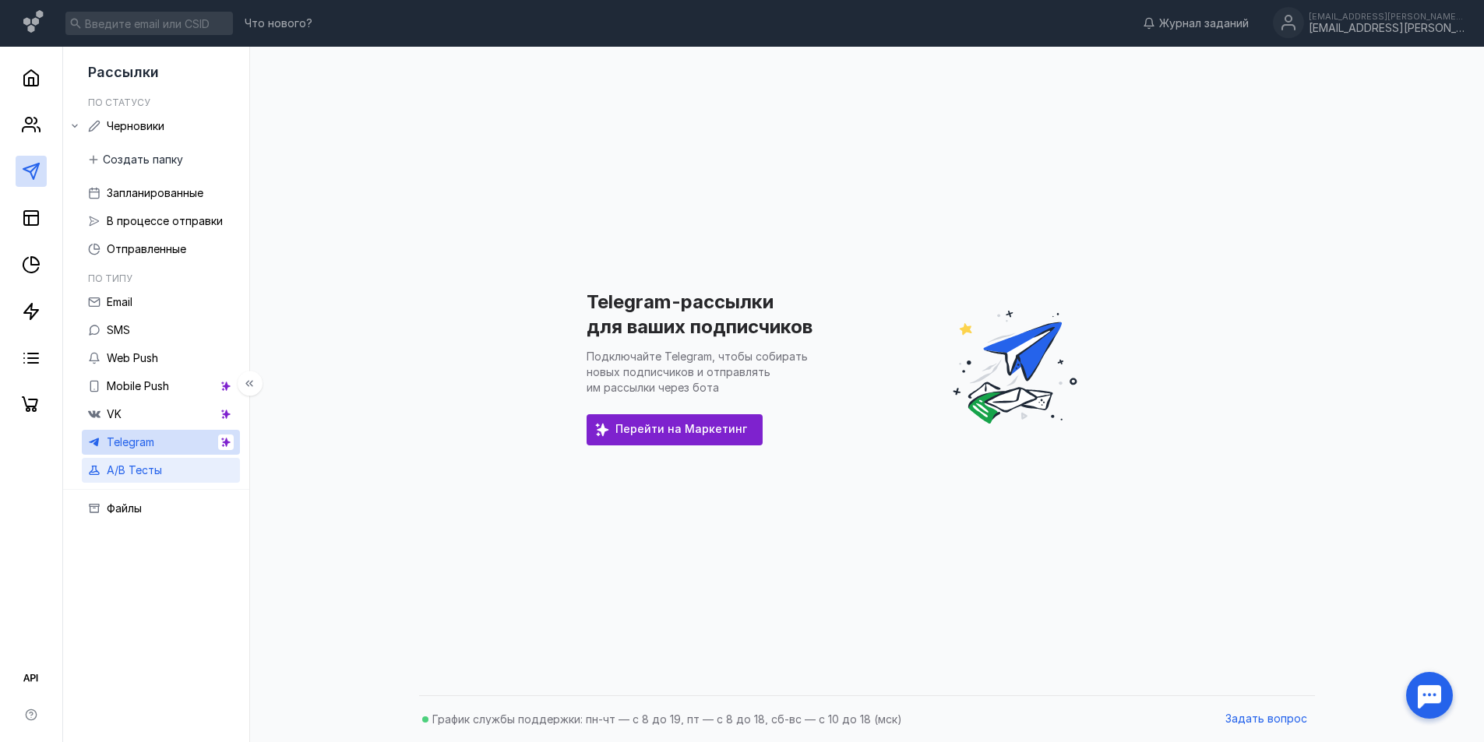
click at [132, 470] on span "A/B Тесты" at bounding box center [134, 469] width 55 height 13
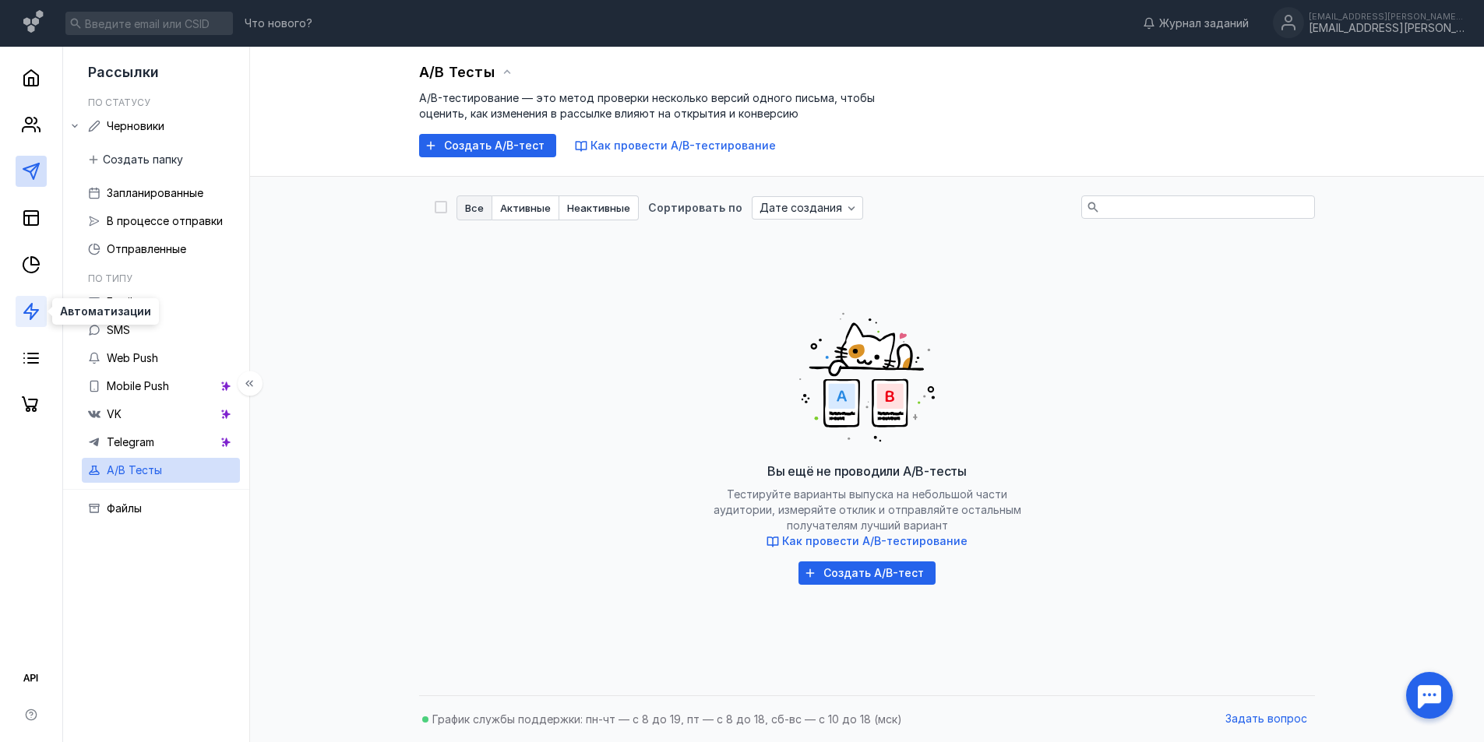
click at [35, 311] on polygon at bounding box center [31, 312] width 14 height 16
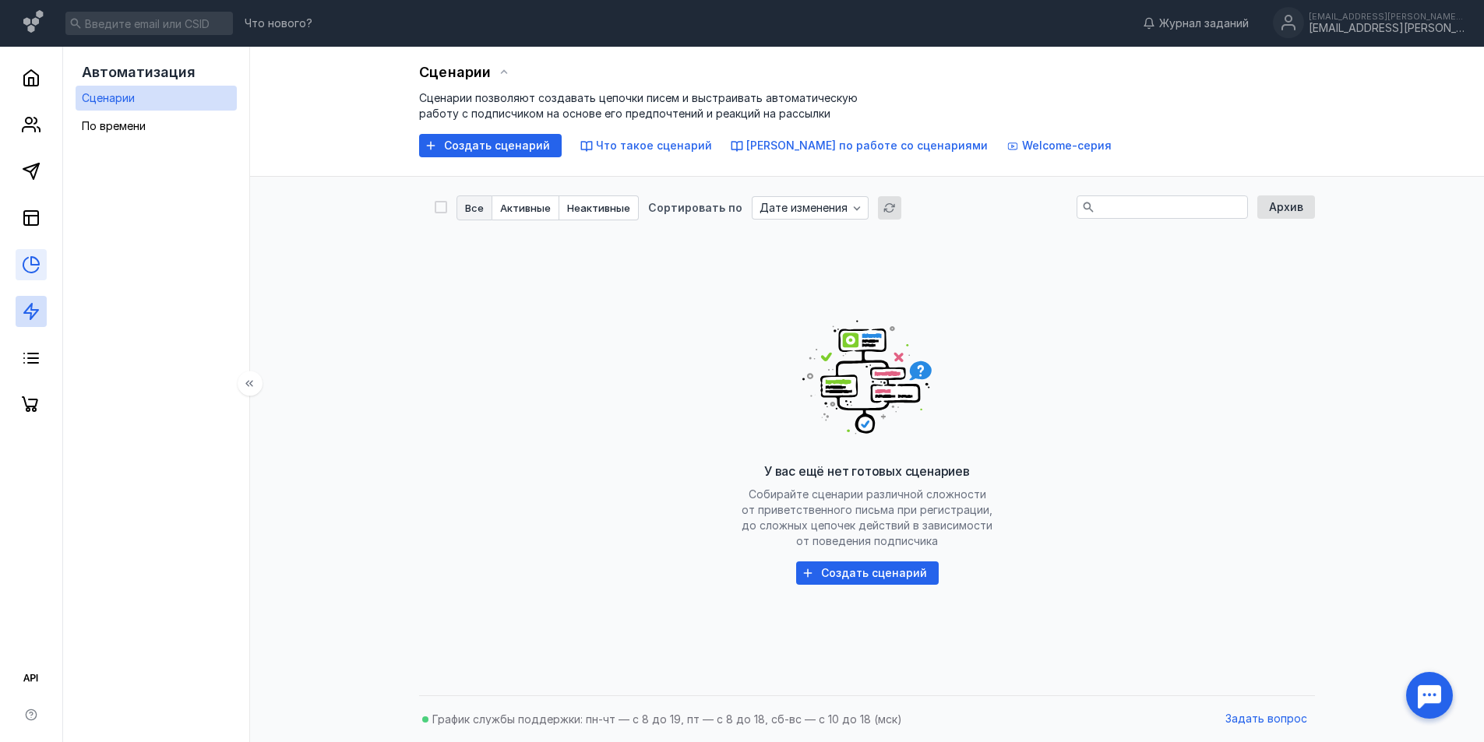
click at [40, 264] on link at bounding box center [31, 264] width 31 height 31
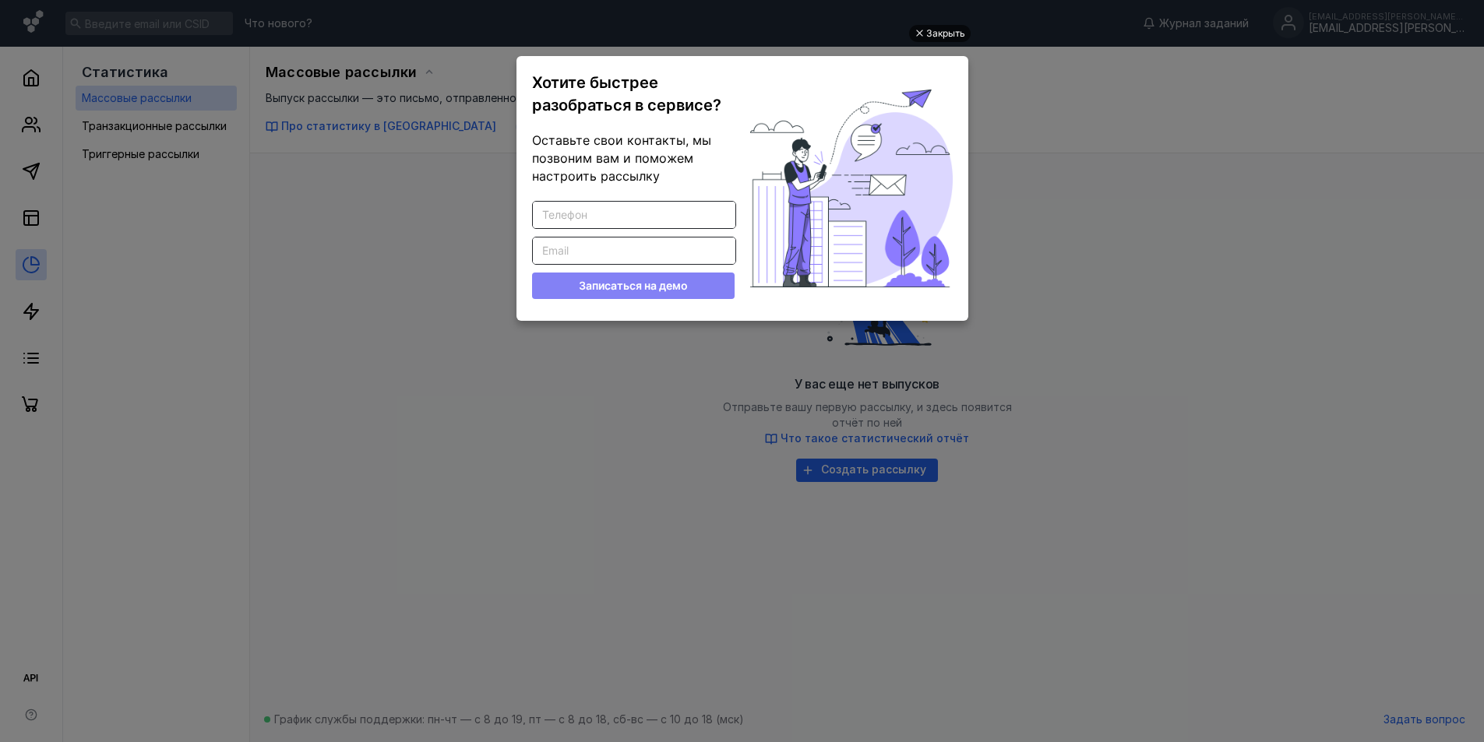
click at [942, 35] on div "Закрыть" at bounding box center [945, 33] width 39 height 17
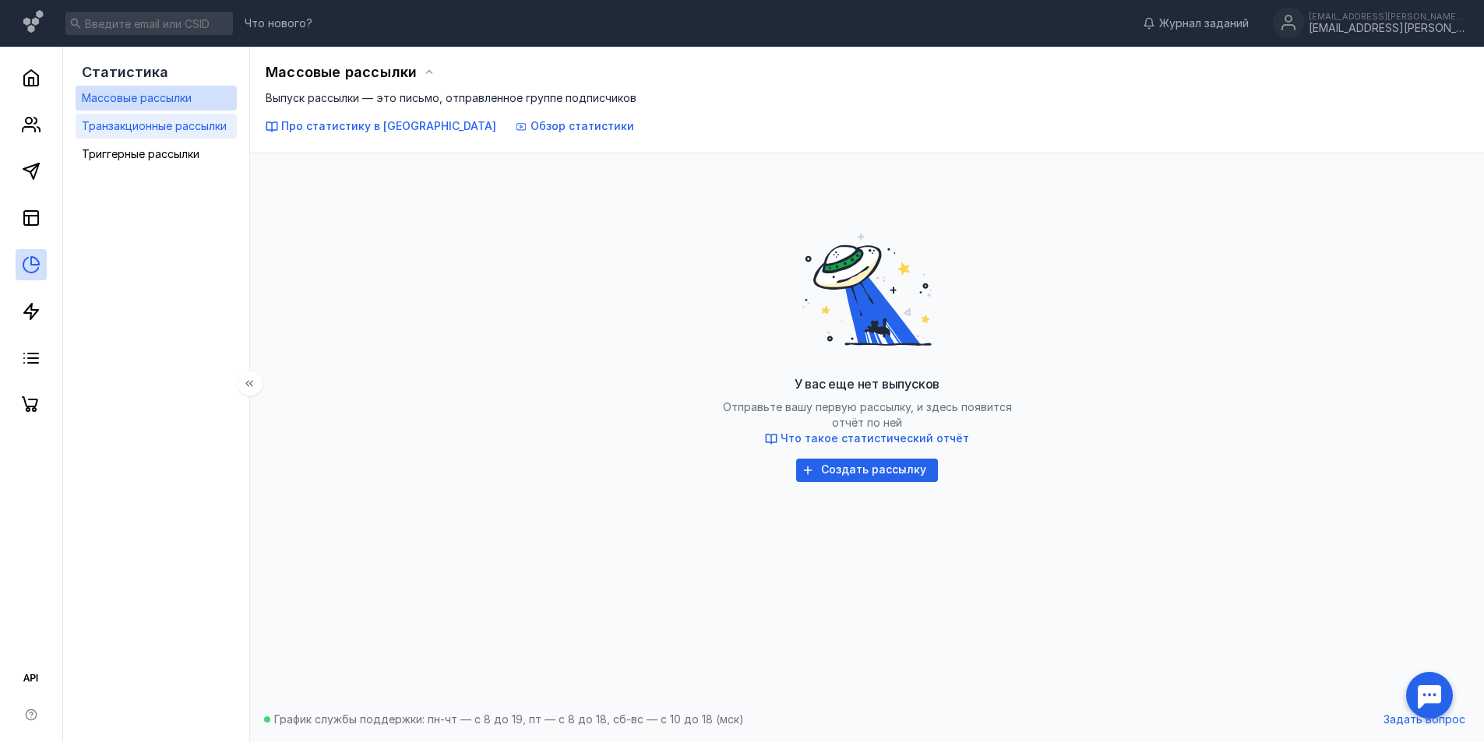
click at [154, 131] on span "Транзакционные рассылки" at bounding box center [154, 125] width 145 height 13
